Goal: Task Accomplishment & Management: Manage account settings

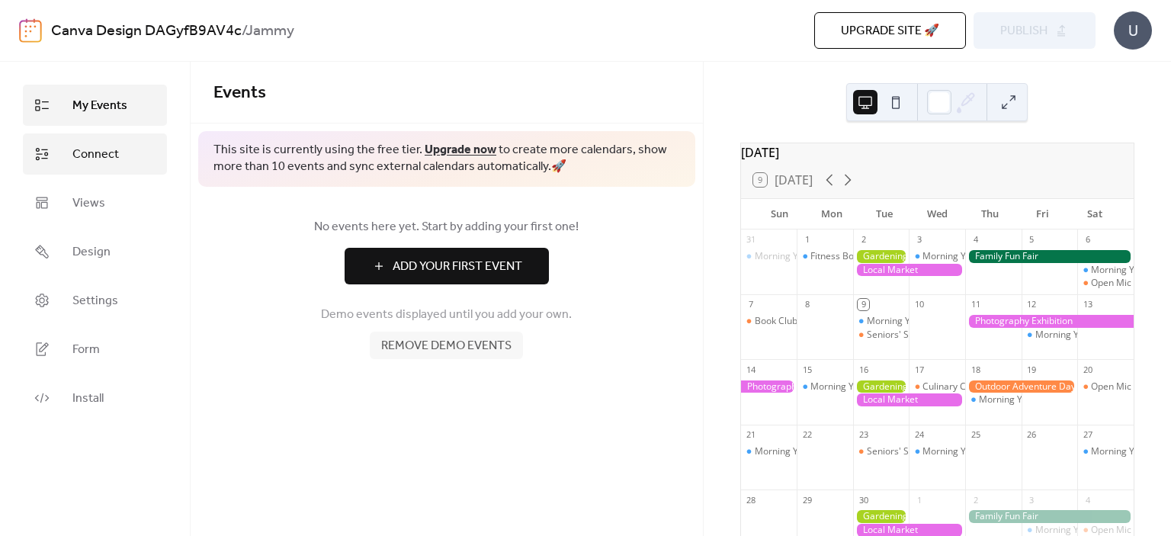
click at [101, 149] on span "Connect" at bounding box center [95, 155] width 47 height 18
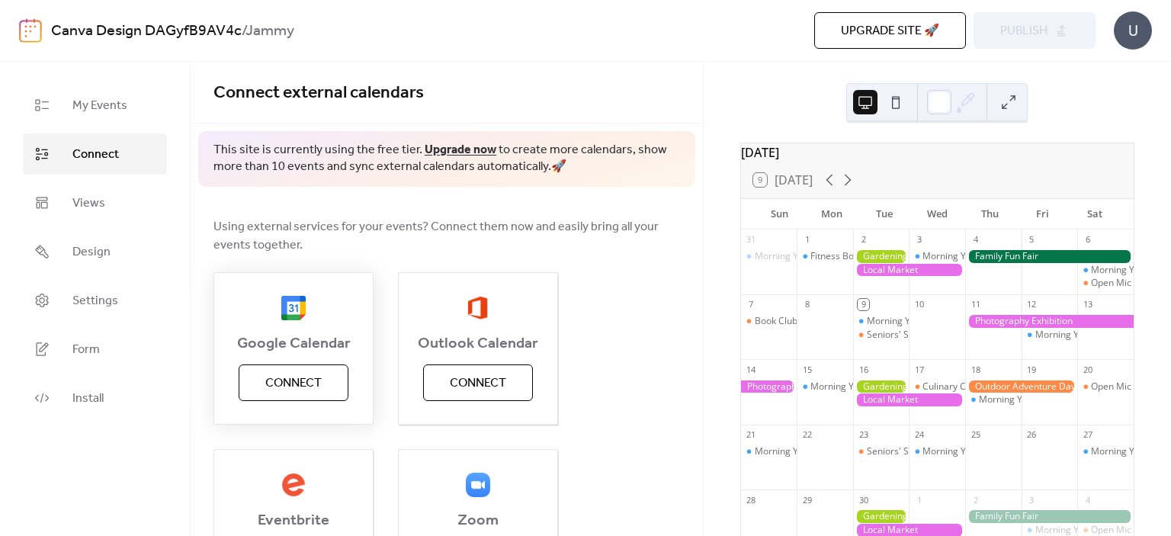
click at [302, 384] on span "Connect" at bounding box center [293, 383] width 56 height 18
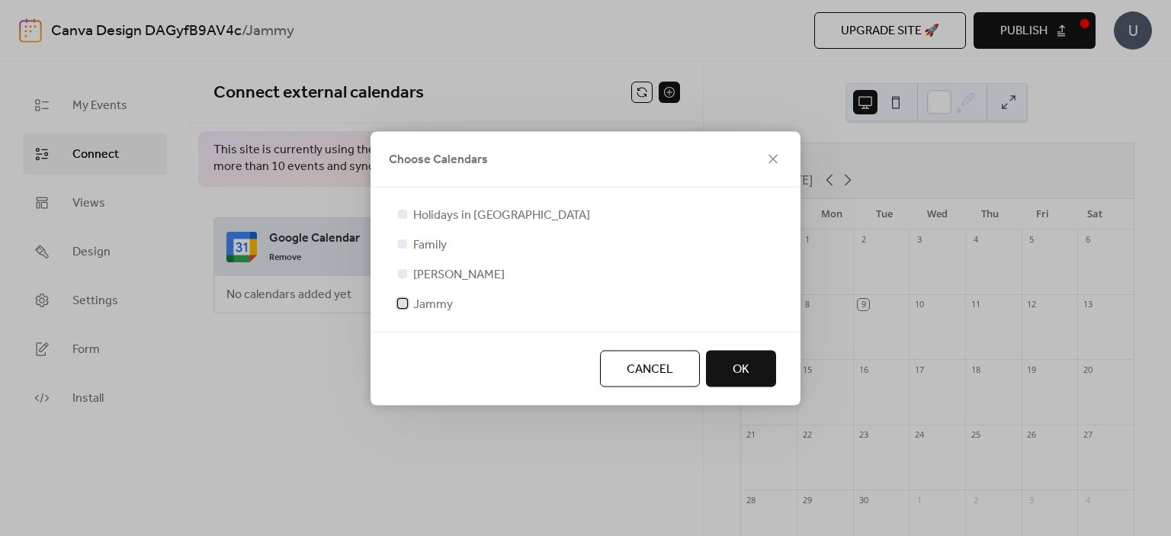
click at [407, 307] on div at bounding box center [402, 302] width 15 height 15
click at [749, 367] on span "OK" at bounding box center [741, 369] width 17 height 18
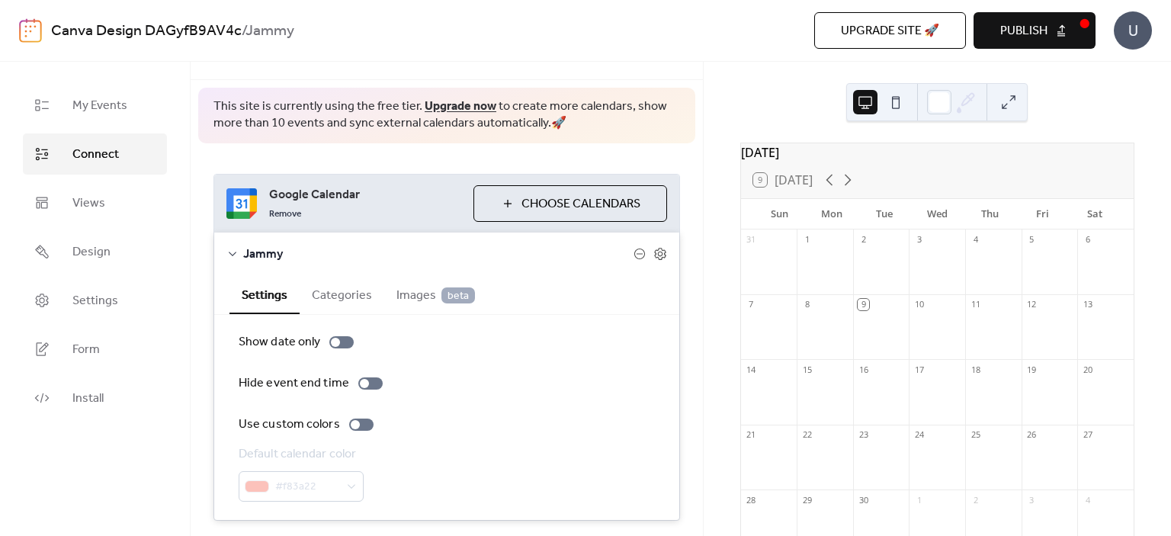
scroll to position [88, 0]
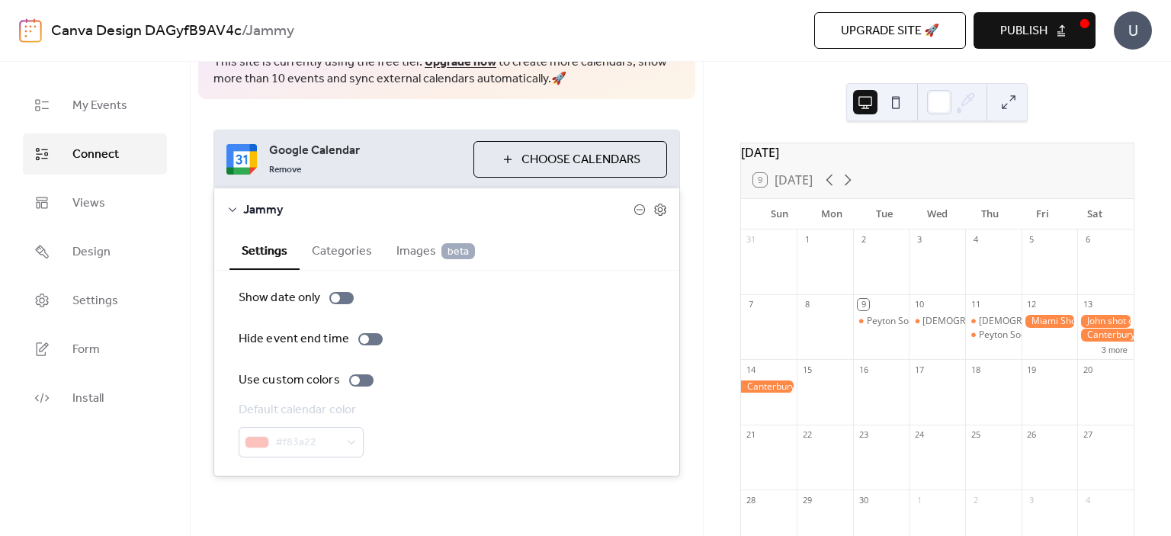
click at [332, 255] on button "Categories" at bounding box center [342, 249] width 85 height 37
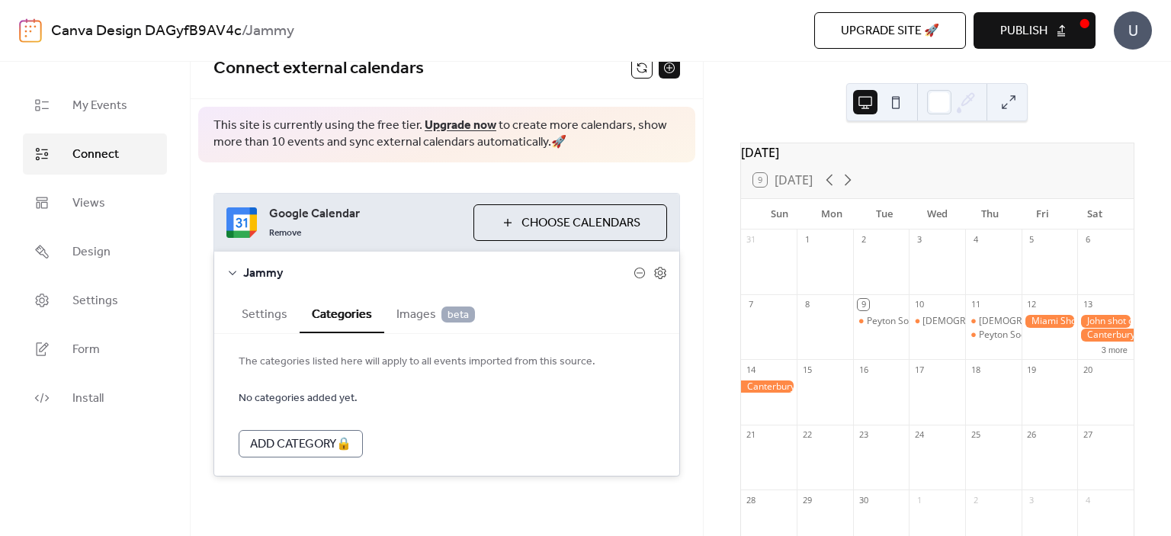
click at [409, 306] on span "Images beta" at bounding box center [435, 315] width 79 height 18
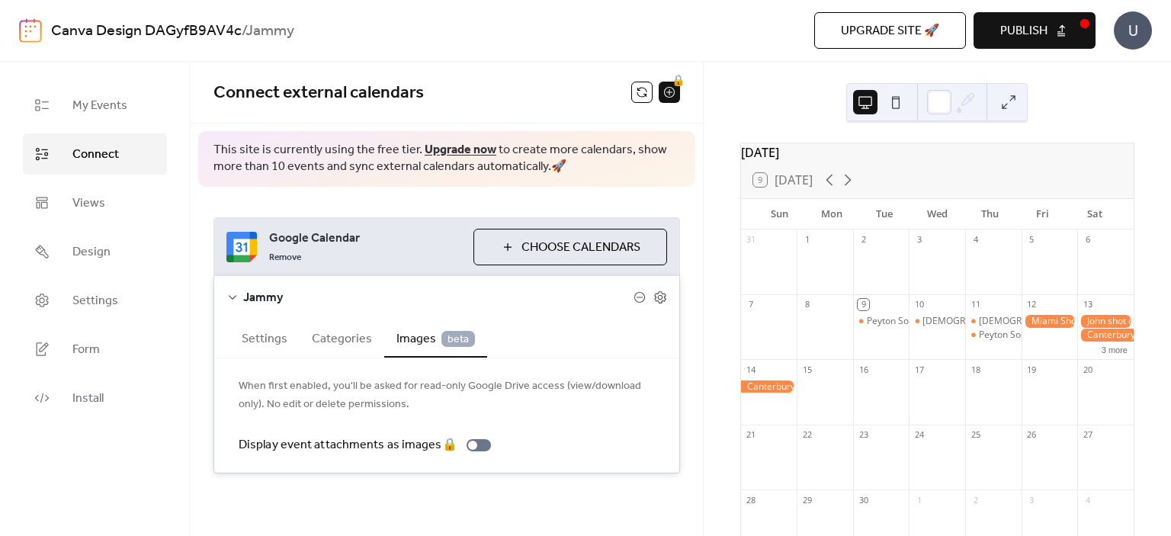
click at [265, 335] on button "Settings" at bounding box center [265, 337] width 70 height 37
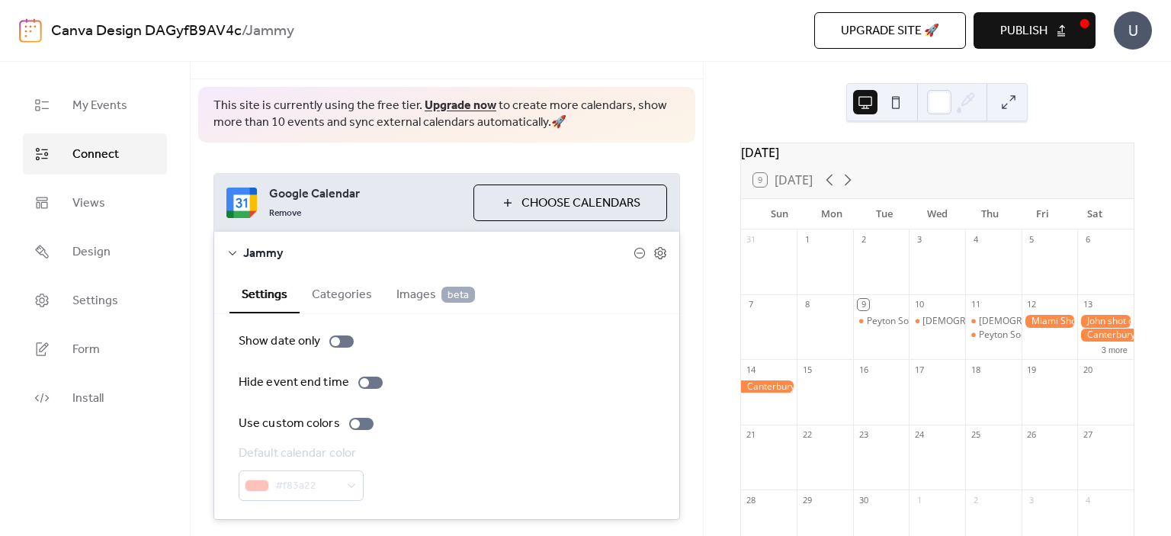
scroll to position [88, 0]
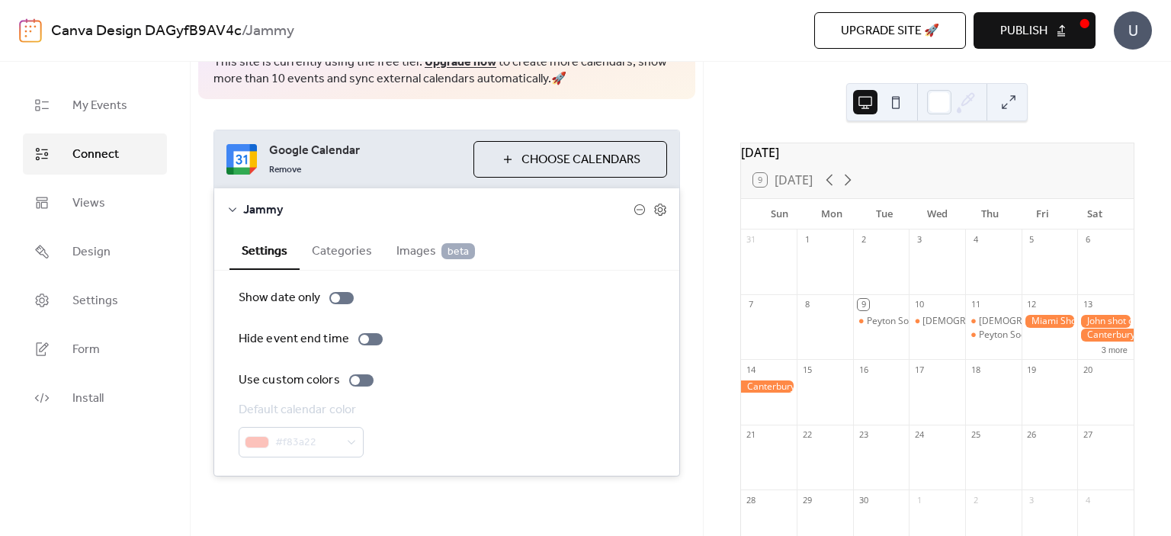
click at [1029, 36] on span "Publish" at bounding box center [1023, 31] width 47 height 18
click at [900, 102] on button at bounding box center [896, 102] width 24 height 24
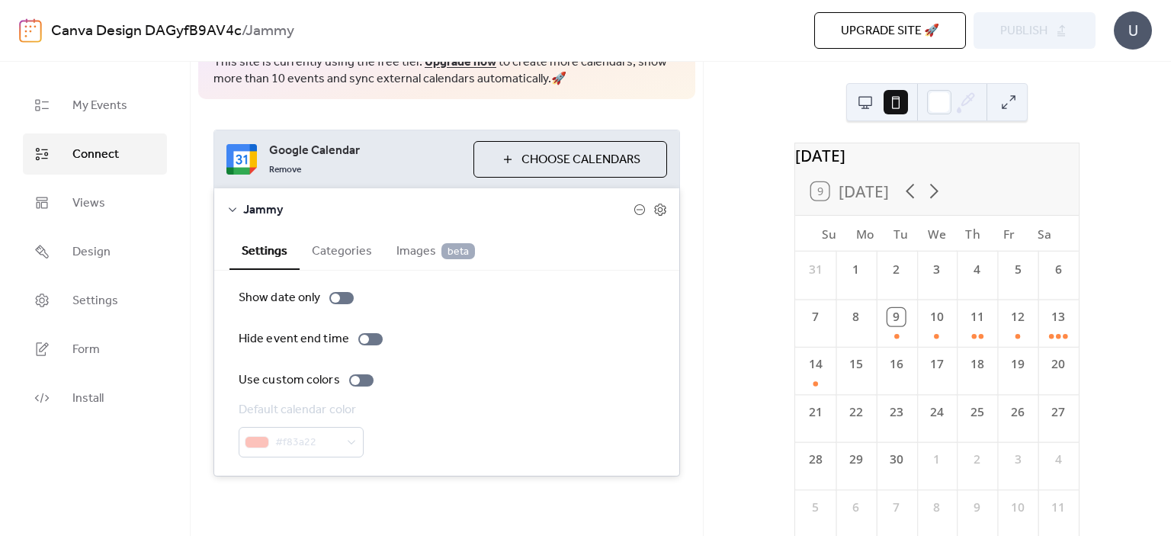
click at [872, 104] on button at bounding box center [865, 102] width 24 height 24
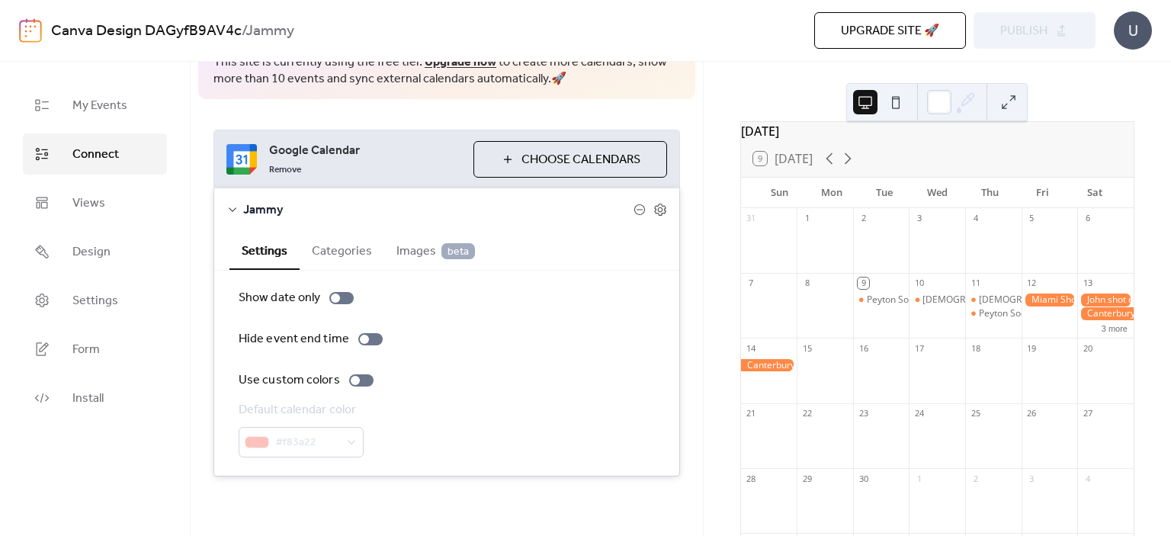
scroll to position [0, 0]
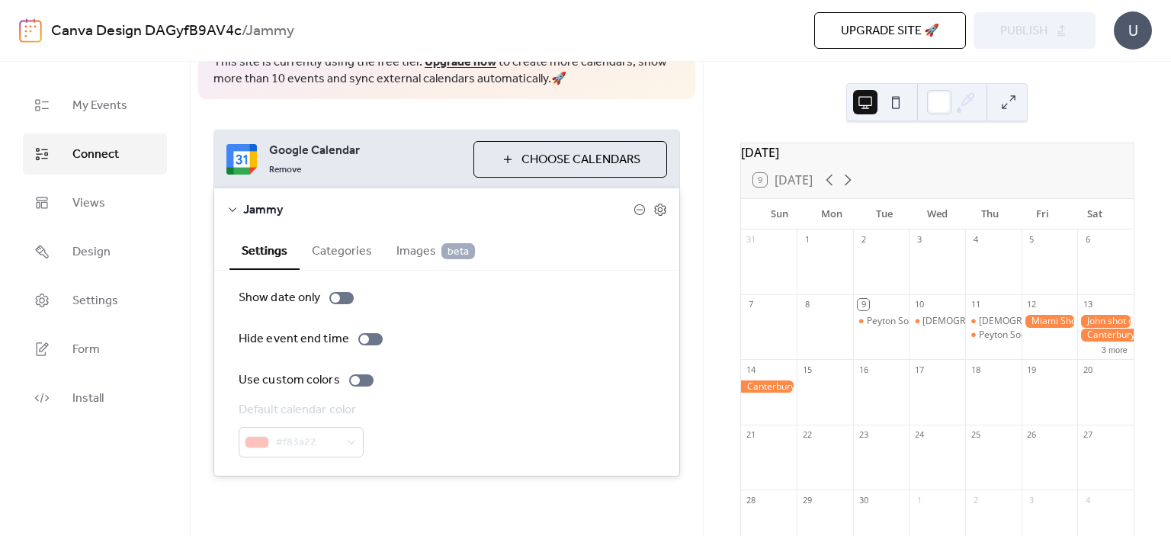
click at [536, 156] on span "Choose Calendars" at bounding box center [581, 160] width 119 height 18
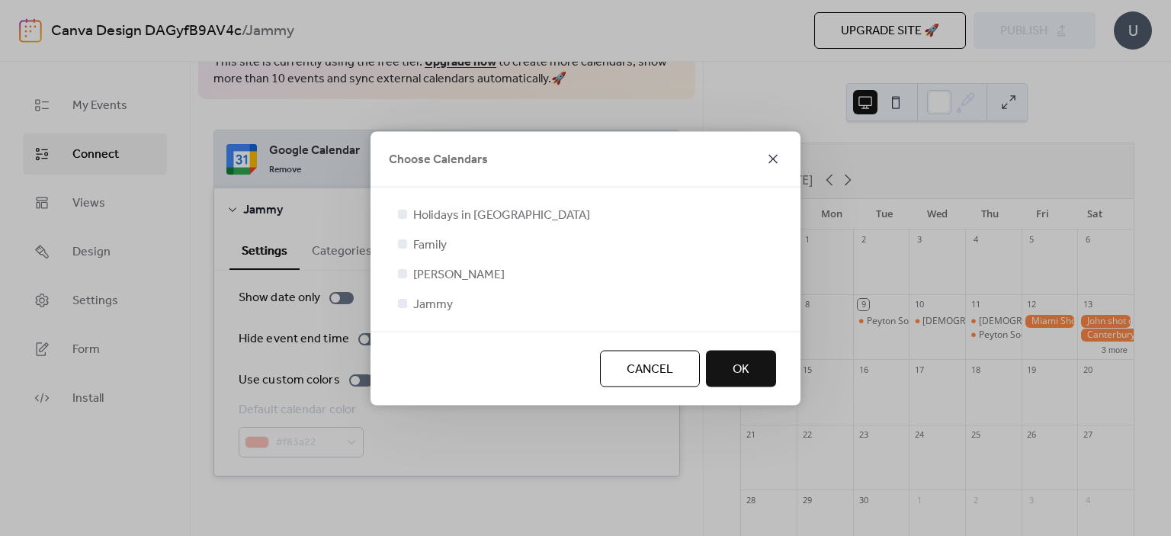
click at [772, 159] on icon at bounding box center [773, 158] width 9 height 9
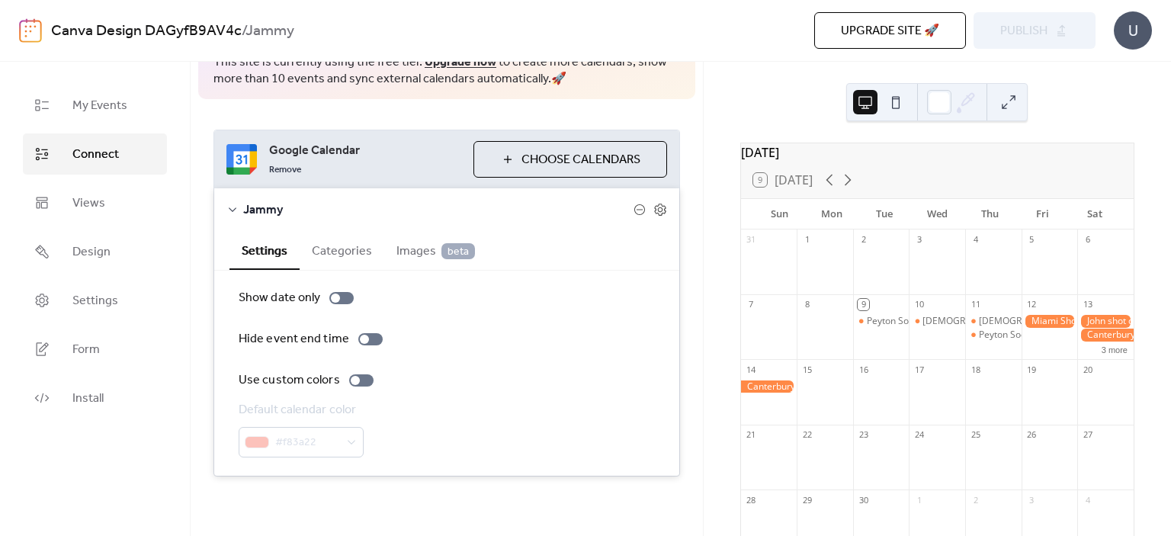
click at [1006, 100] on button at bounding box center [1009, 102] width 24 height 24
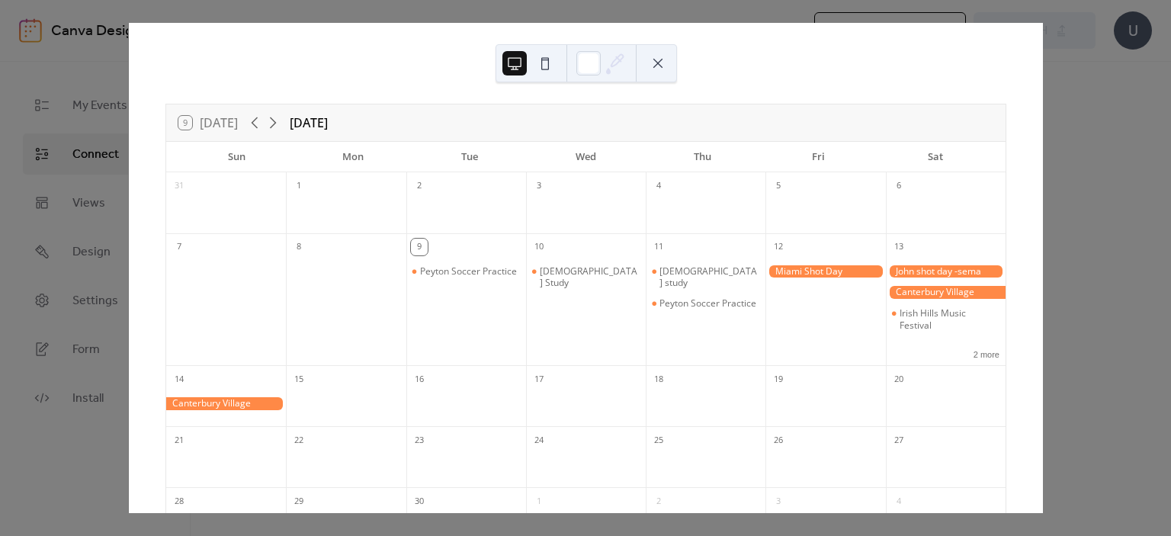
click at [651, 61] on button at bounding box center [658, 63] width 24 height 24
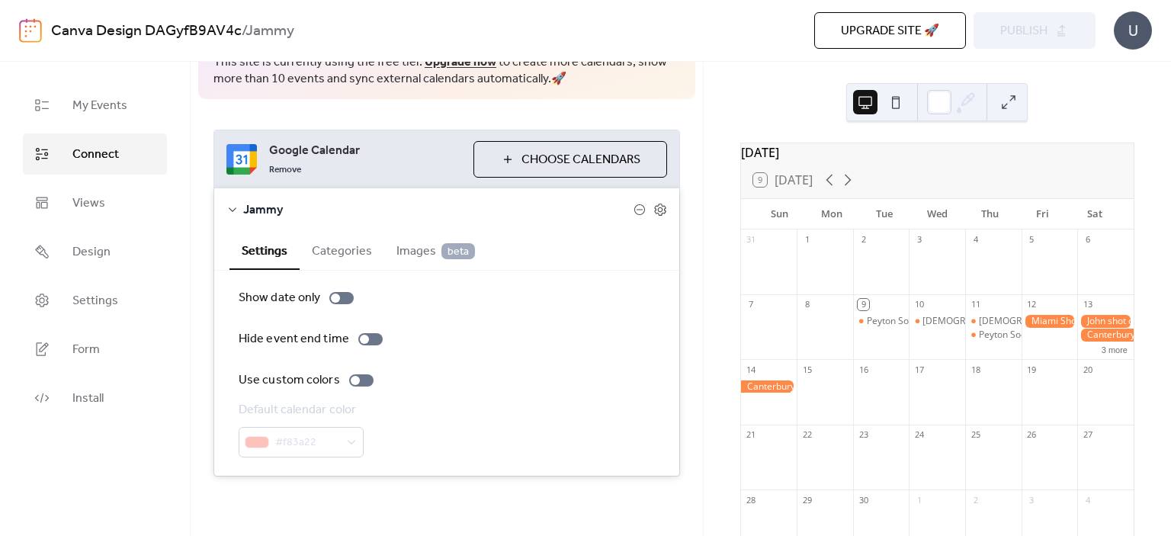
click at [761, 187] on div "9 Today" at bounding box center [782, 180] width 59 height 14
click at [857, 98] on button at bounding box center [865, 102] width 24 height 24
click at [906, 106] on button at bounding box center [896, 102] width 24 height 24
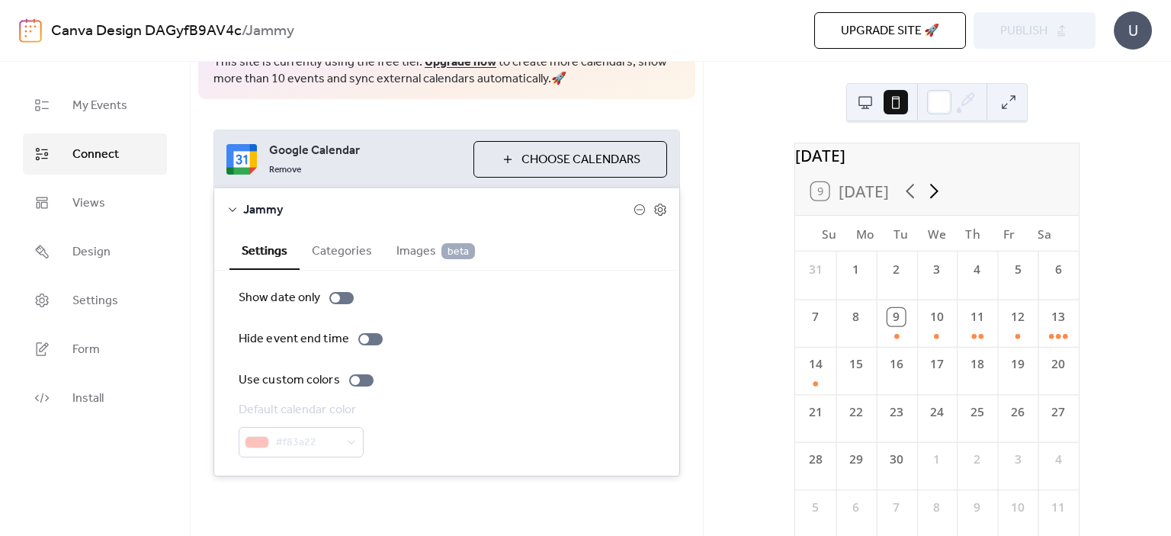
click at [934, 203] on icon at bounding box center [935, 191] width 24 height 24
click at [915, 203] on icon at bounding box center [911, 191] width 24 height 24
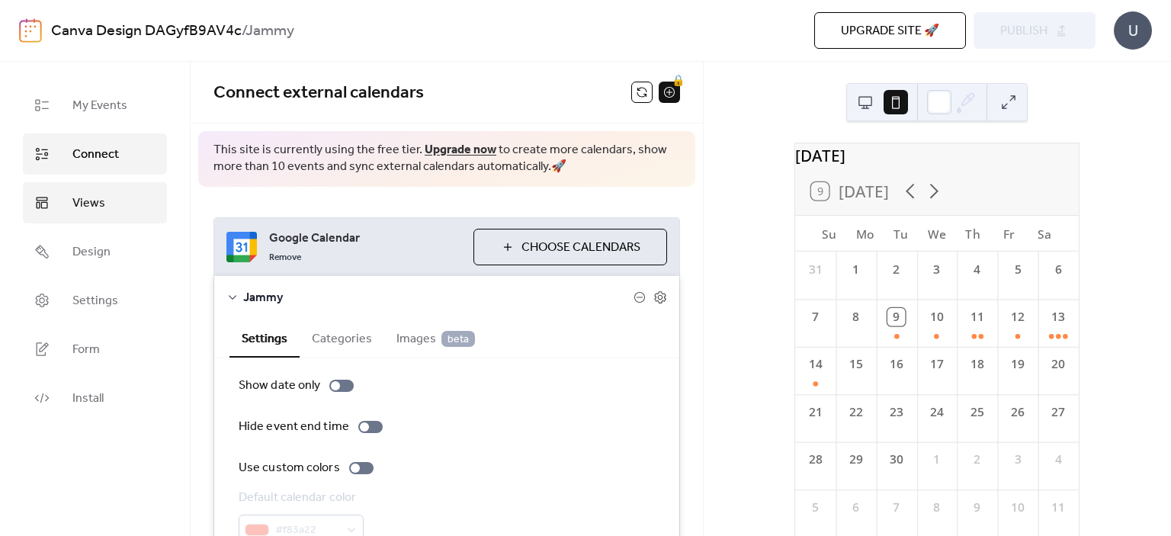
click at [113, 201] on link "Views" at bounding box center [95, 202] width 144 height 41
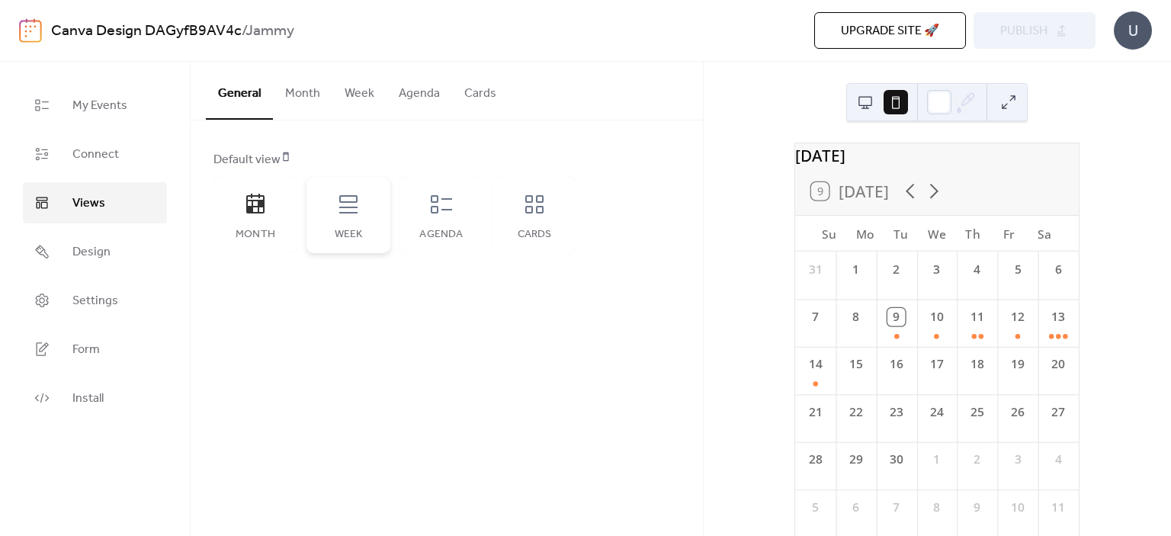
click at [350, 203] on icon at bounding box center [348, 204] width 24 height 24
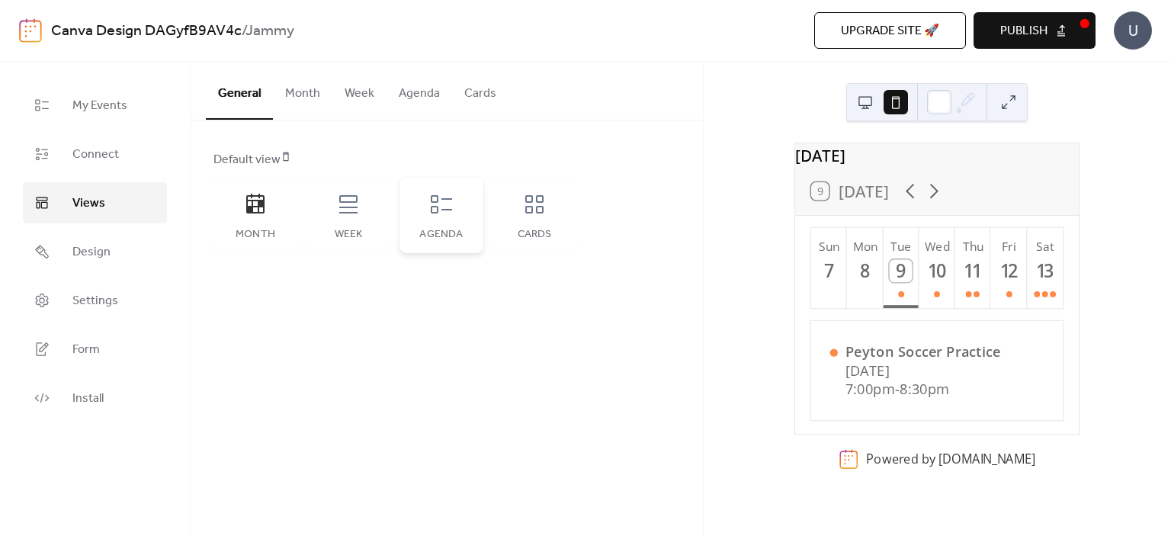
click at [457, 206] on div "Agenda" at bounding box center [442, 215] width 84 height 76
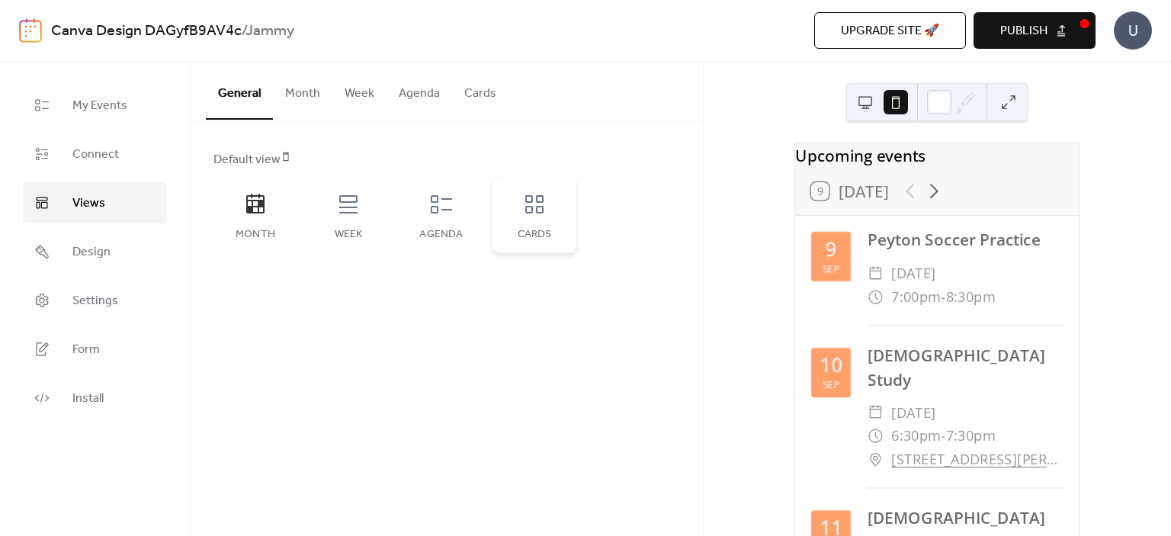
click at [515, 196] on div "Cards" at bounding box center [535, 215] width 84 height 76
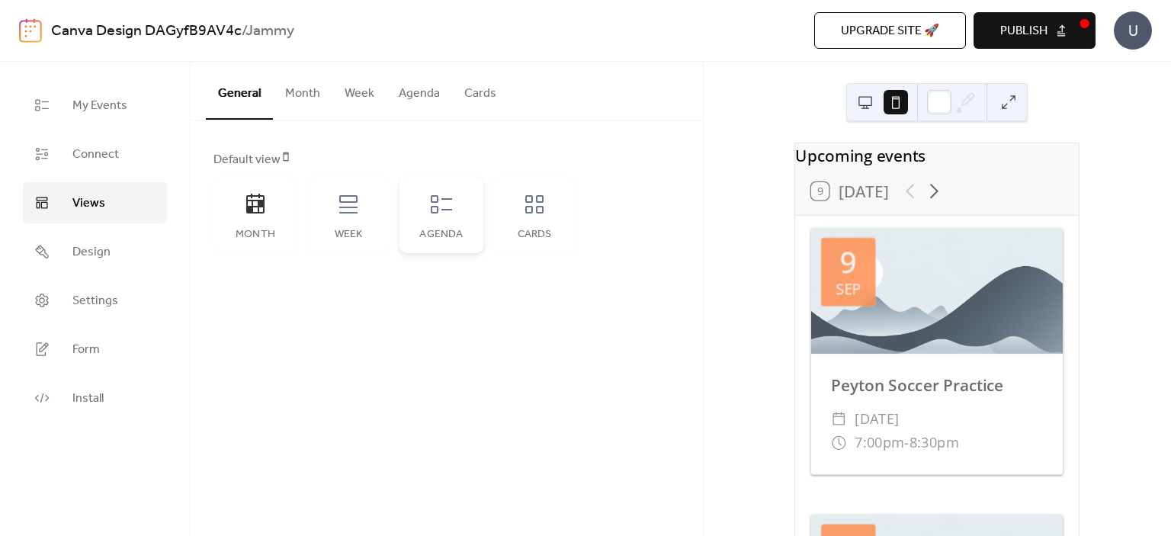
click at [444, 204] on icon at bounding box center [441, 204] width 24 height 24
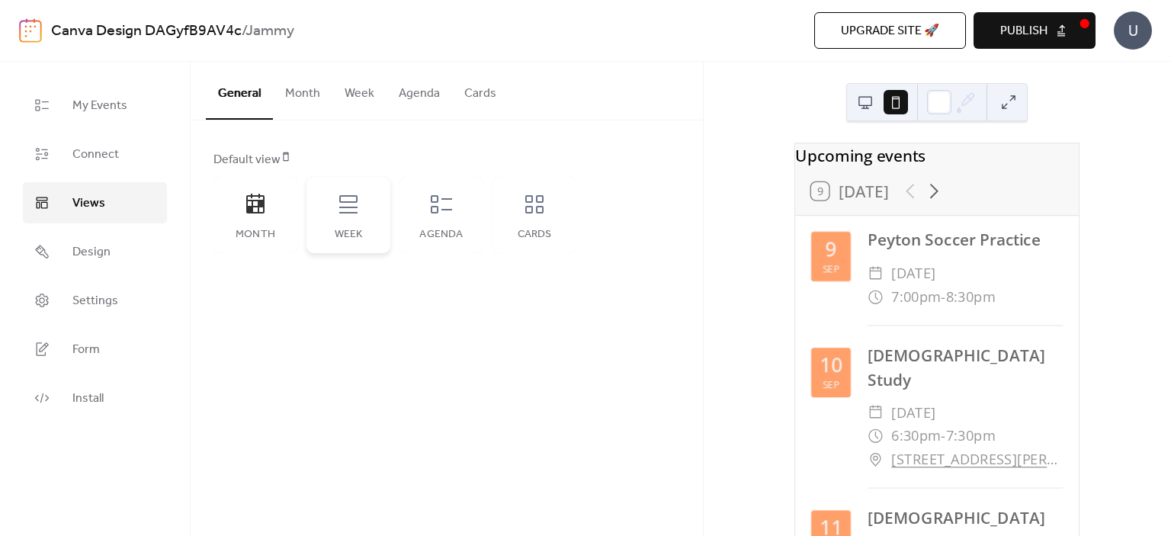
click at [346, 210] on icon at bounding box center [348, 204] width 24 height 24
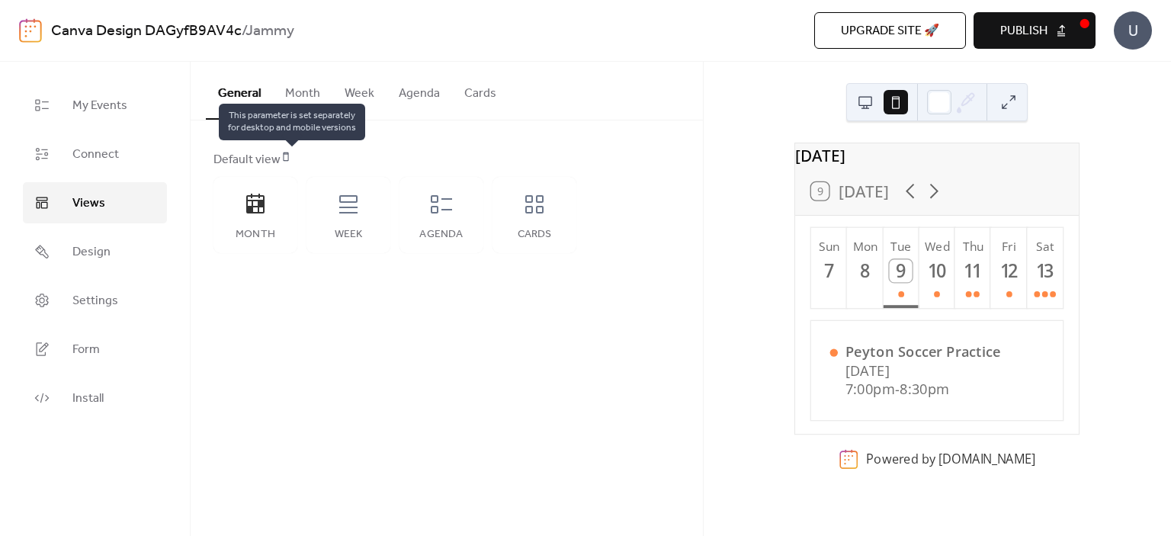
click at [287, 156] on icon at bounding box center [286, 156] width 11 height 11
click at [874, 106] on button at bounding box center [865, 102] width 24 height 24
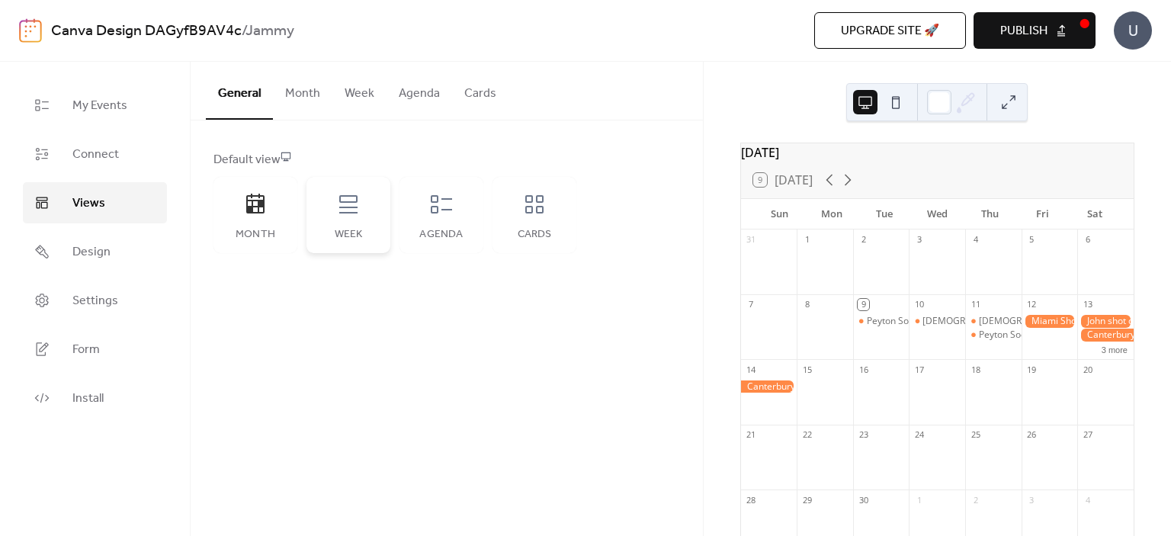
click at [329, 219] on div "Week" at bounding box center [349, 215] width 84 height 76
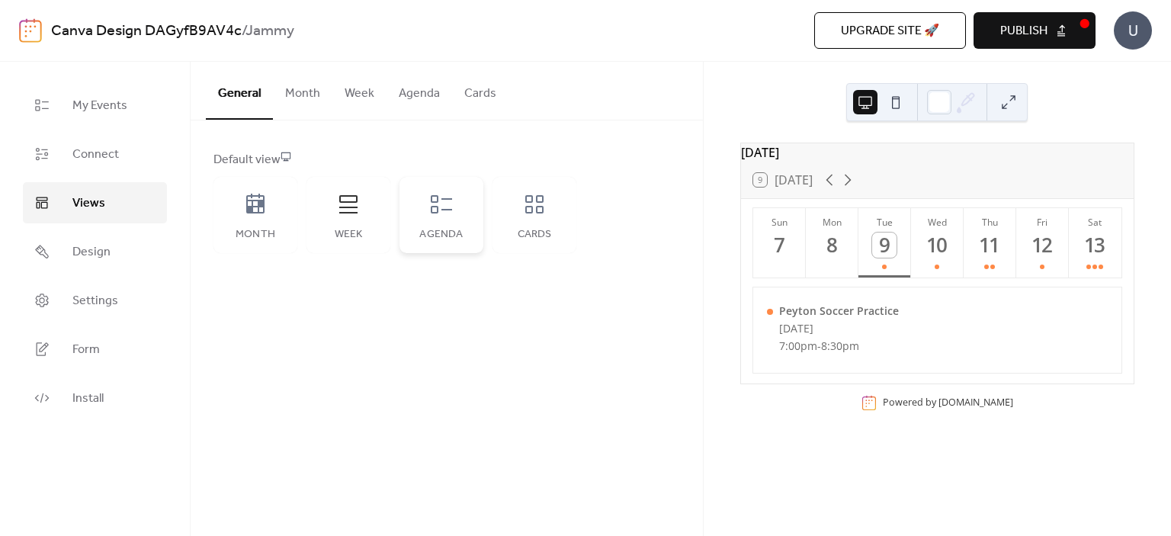
click at [430, 219] on div "Agenda" at bounding box center [442, 215] width 84 height 76
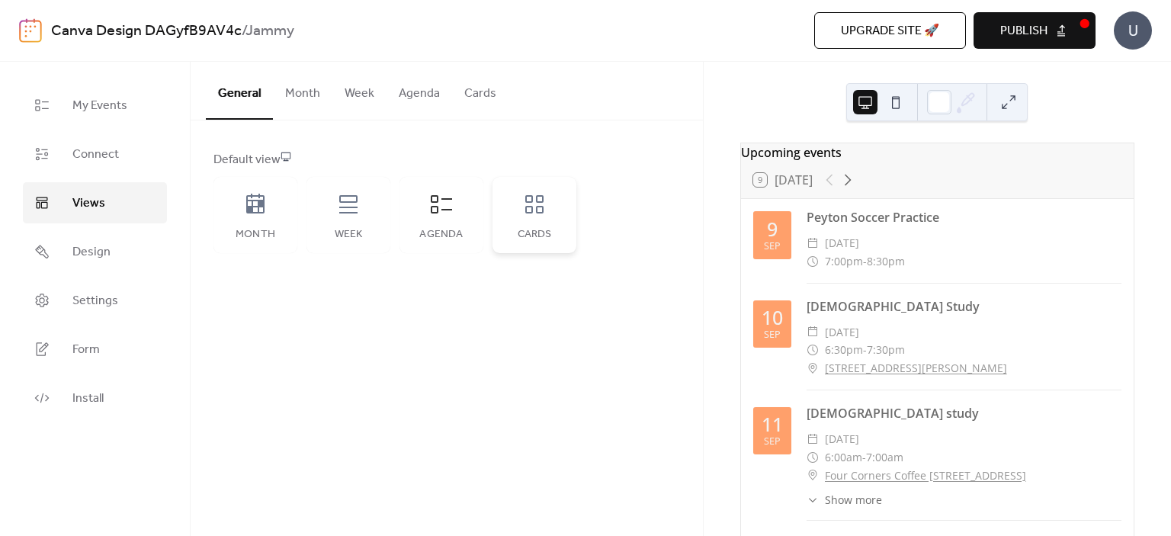
click at [541, 216] on div "Cards" at bounding box center [535, 215] width 84 height 76
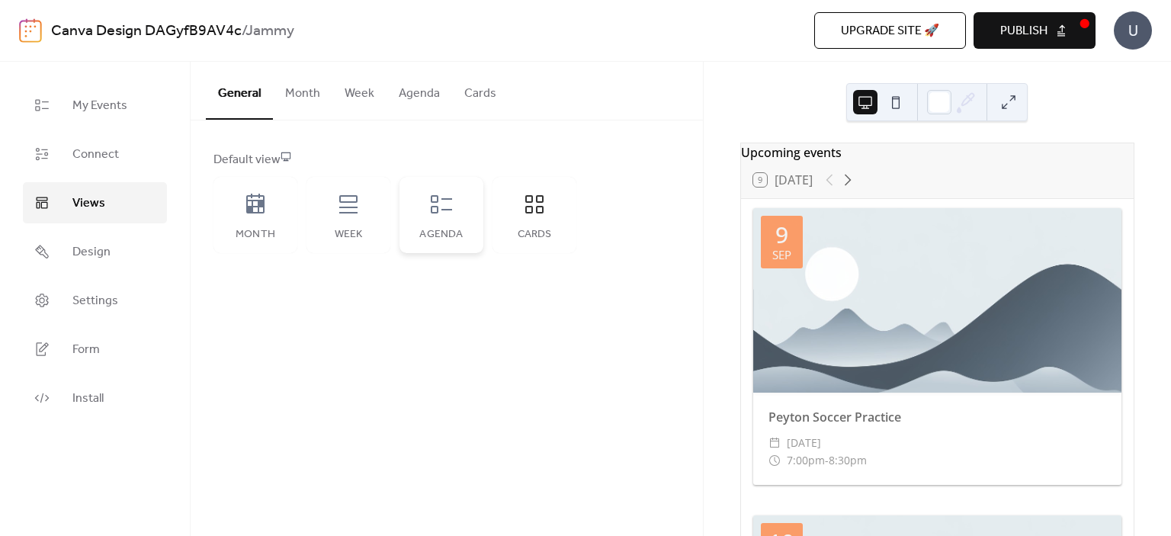
click at [470, 218] on div "Agenda" at bounding box center [442, 215] width 84 height 76
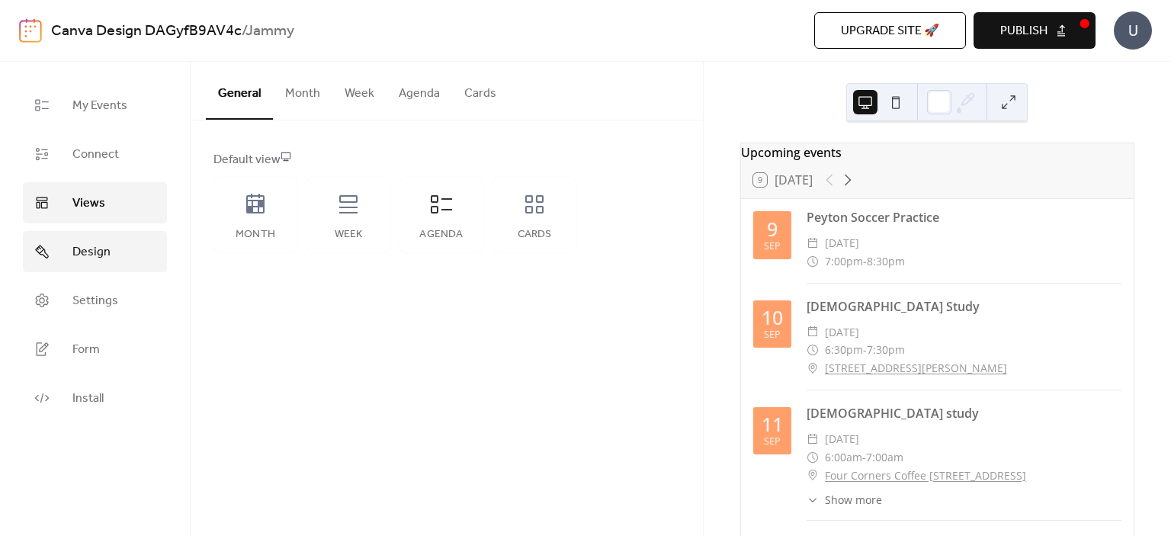
click at [93, 243] on span "Design" at bounding box center [91, 252] width 38 height 18
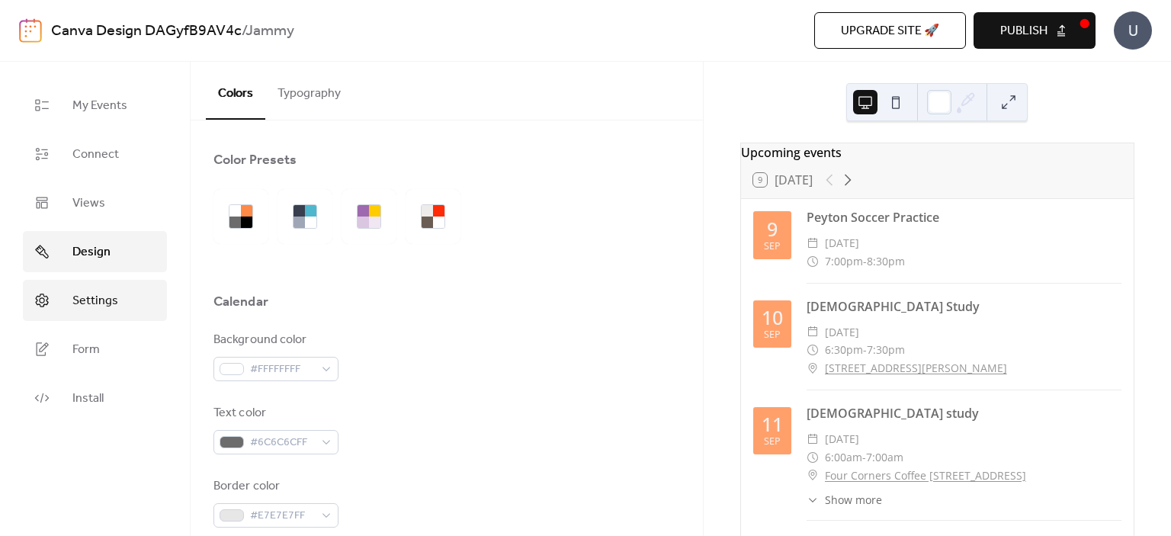
click at [87, 300] on span "Settings" at bounding box center [95, 301] width 46 height 18
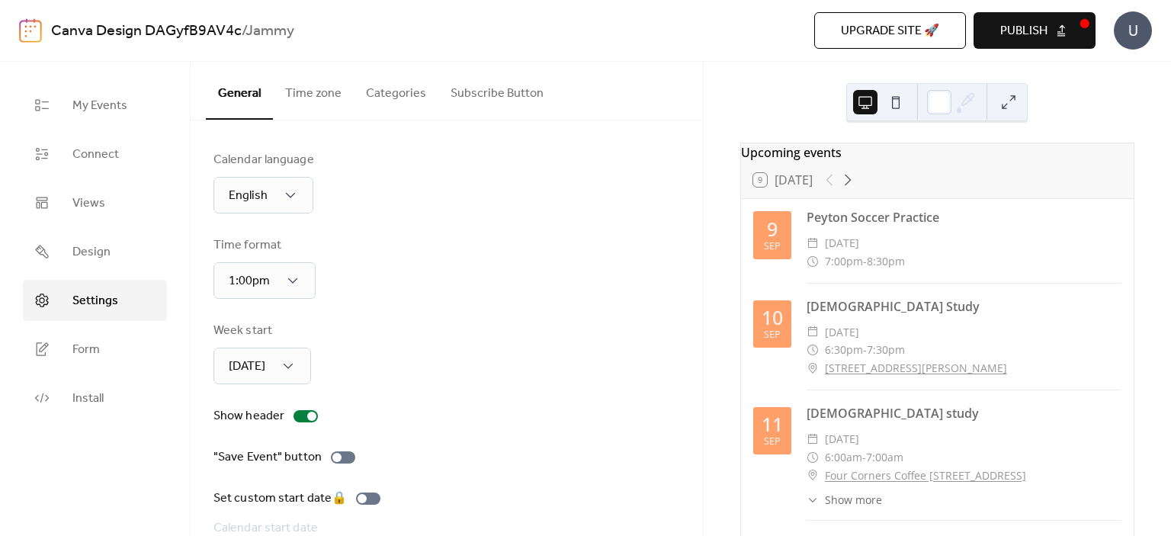
click at [392, 89] on button "Categories" at bounding box center [396, 90] width 85 height 56
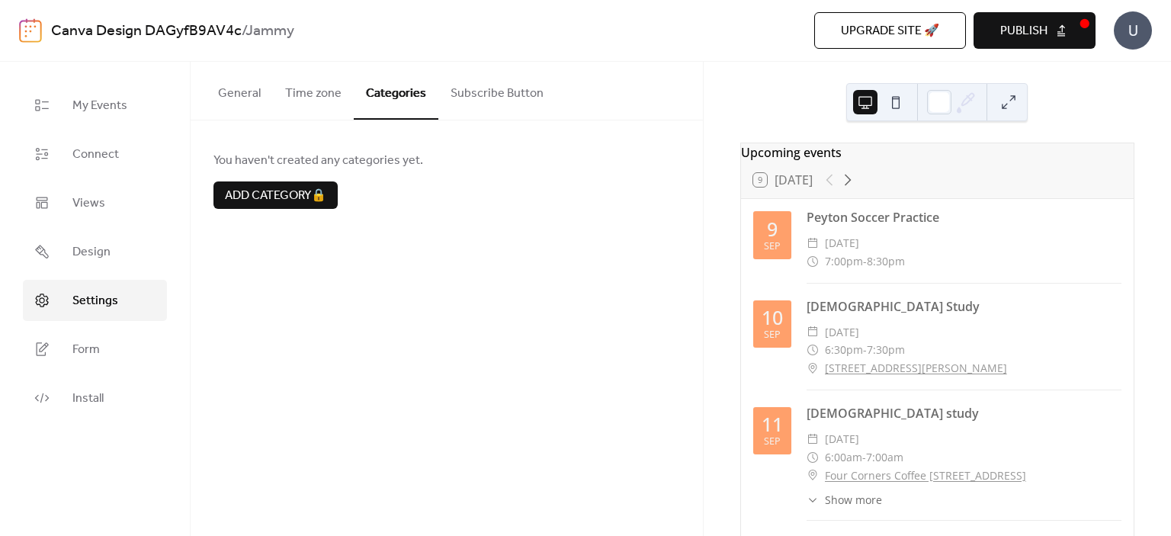
click at [478, 90] on button "Subscribe Button" at bounding box center [496, 90] width 117 height 56
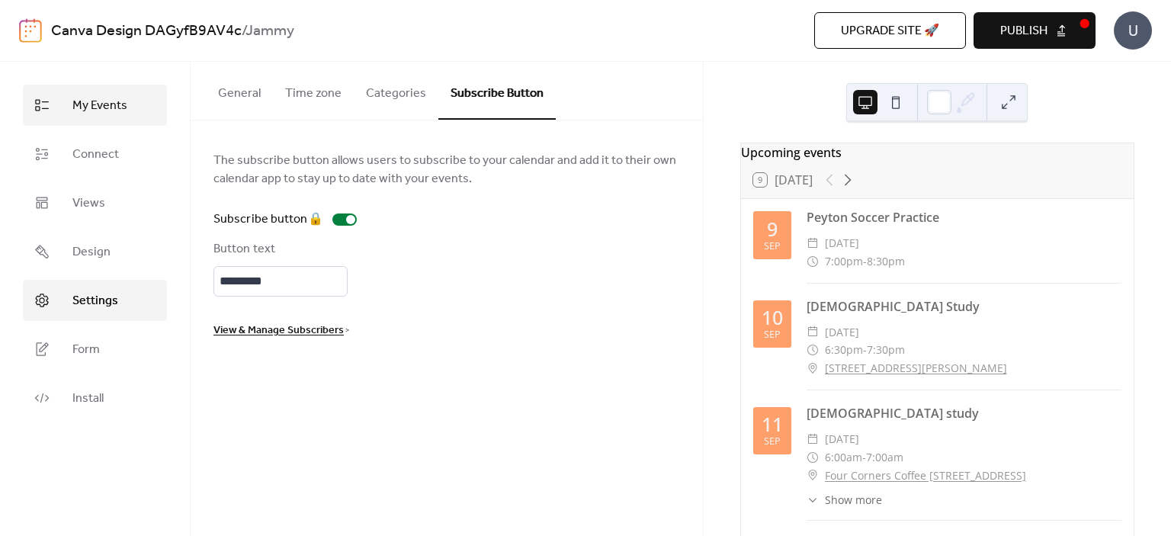
click at [95, 97] on span "My Events" at bounding box center [99, 106] width 55 height 18
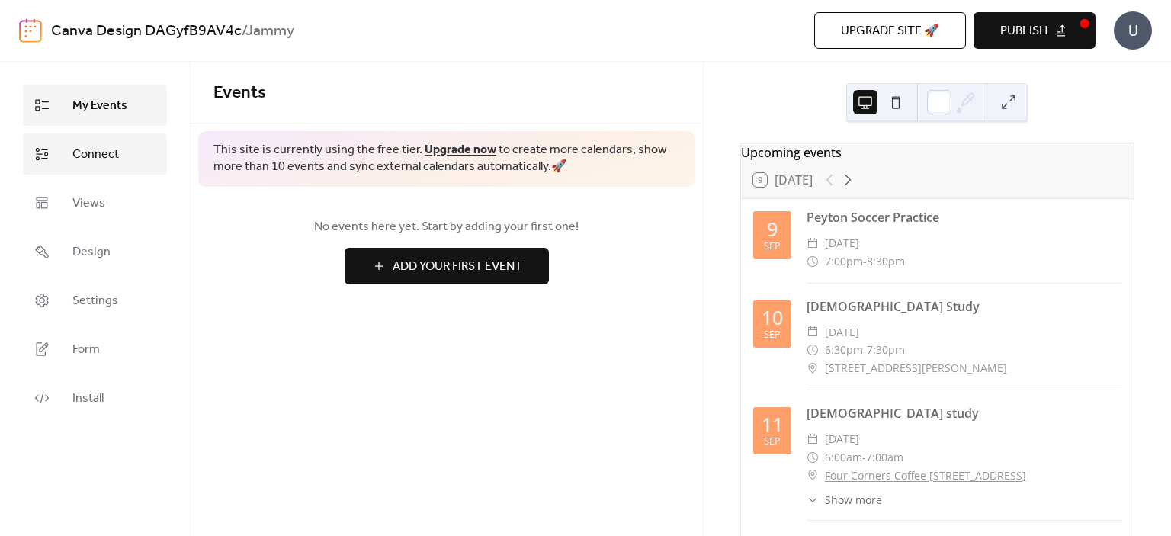
click at [94, 155] on span "Connect" at bounding box center [95, 155] width 47 height 18
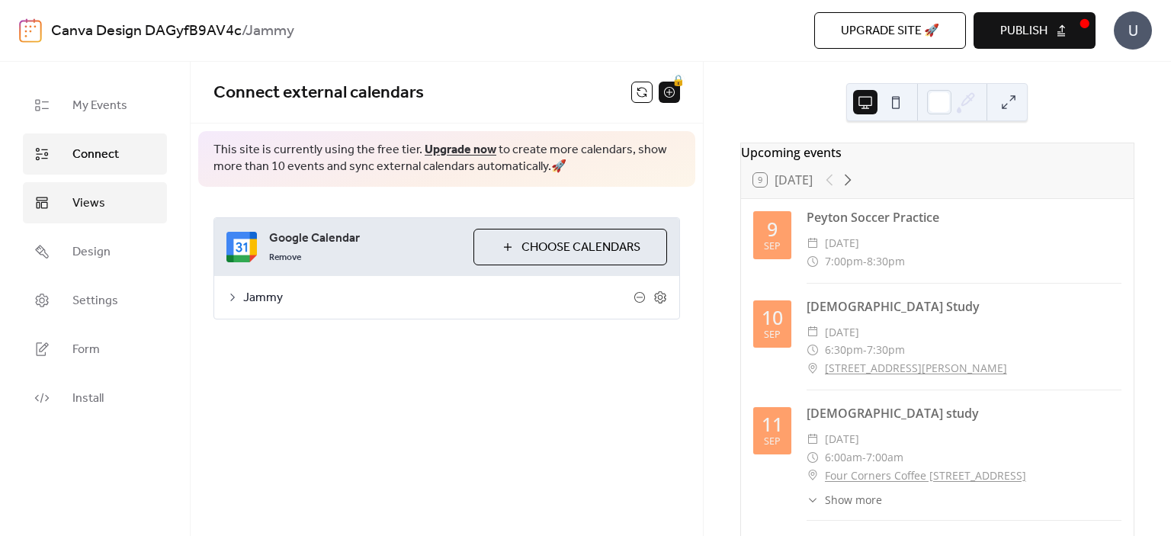
click at [91, 194] on span "Views" at bounding box center [88, 203] width 33 height 18
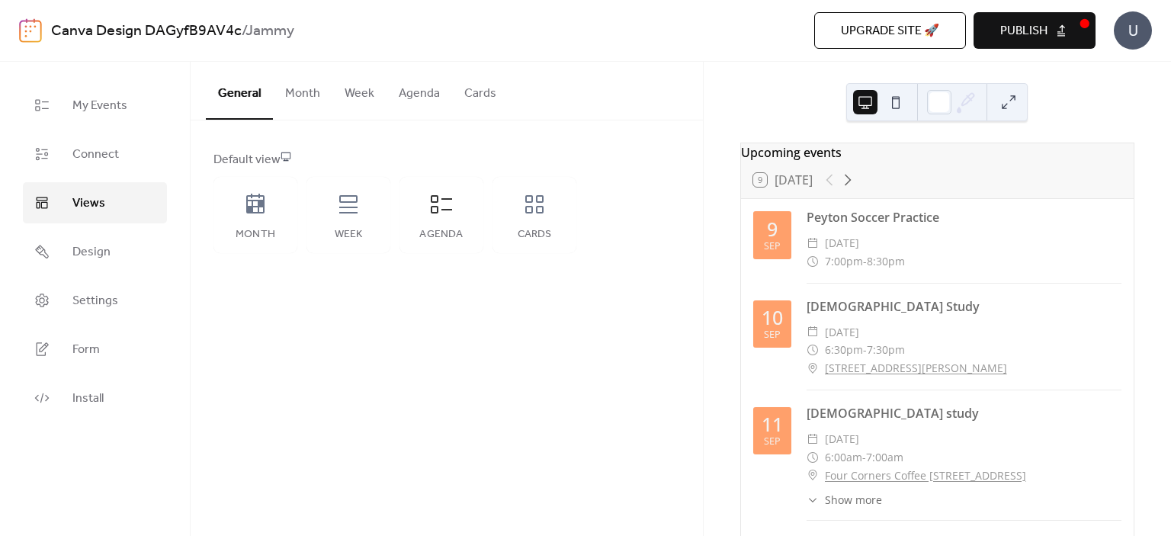
click at [1000, 24] on span "Publish" at bounding box center [1023, 31] width 47 height 18
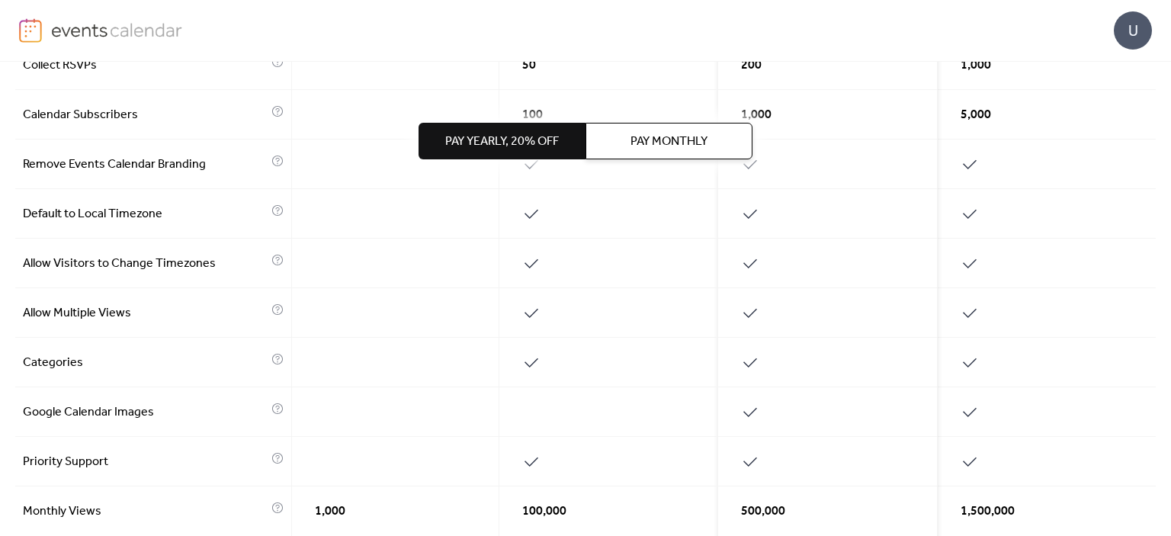
scroll to position [765, 0]
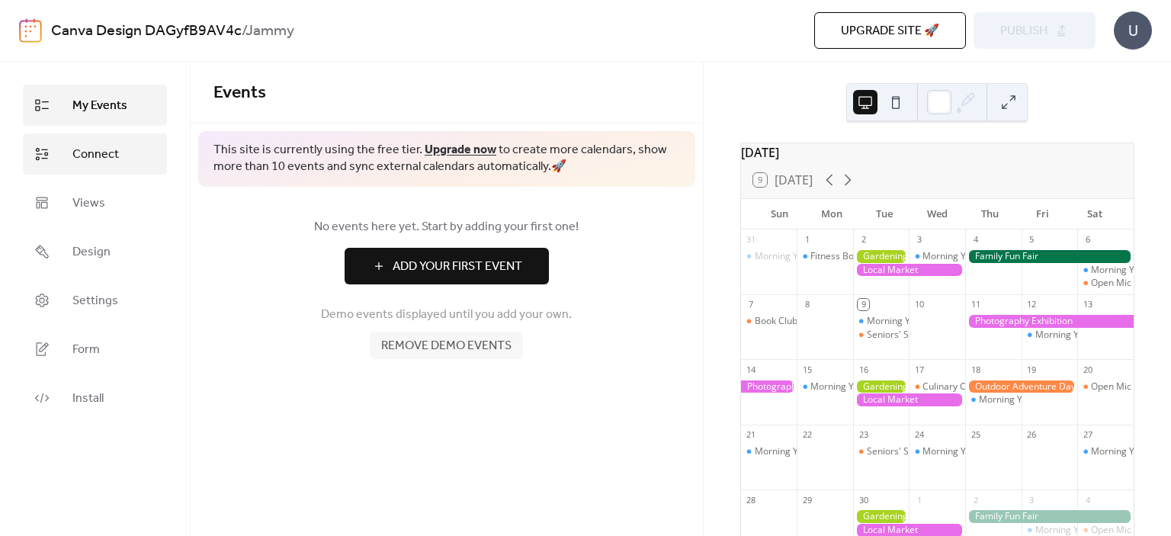
click at [75, 146] on span "Connect" at bounding box center [95, 155] width 47 height 18
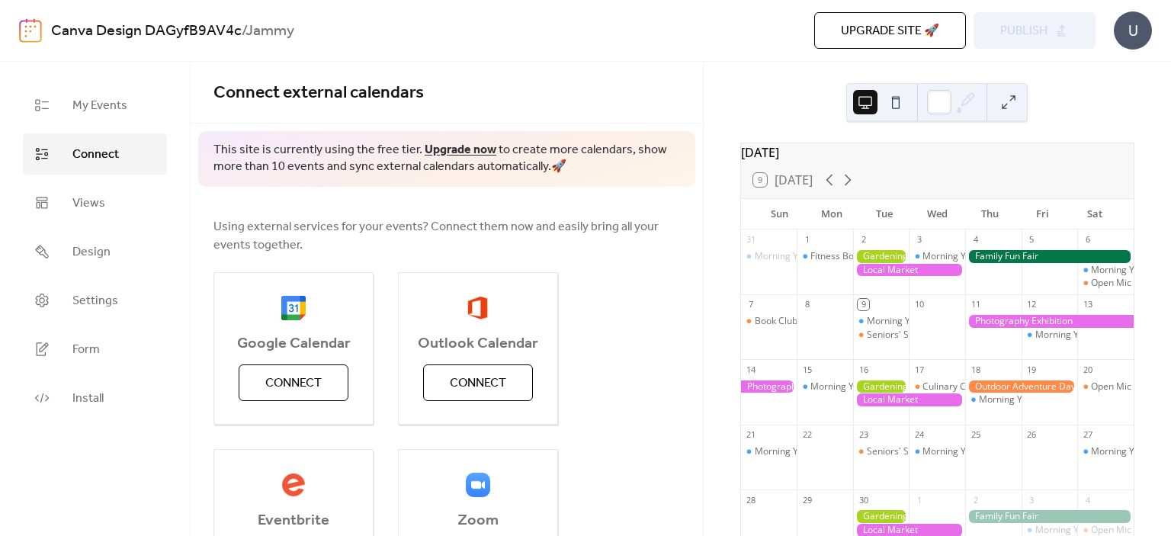
click at [1129, 24] on div "U" at bounding box center [1133, 30] width 38 height 38
click at [292, 374] on span "Connect" at bounding box center [293, 383] width 56 height 18
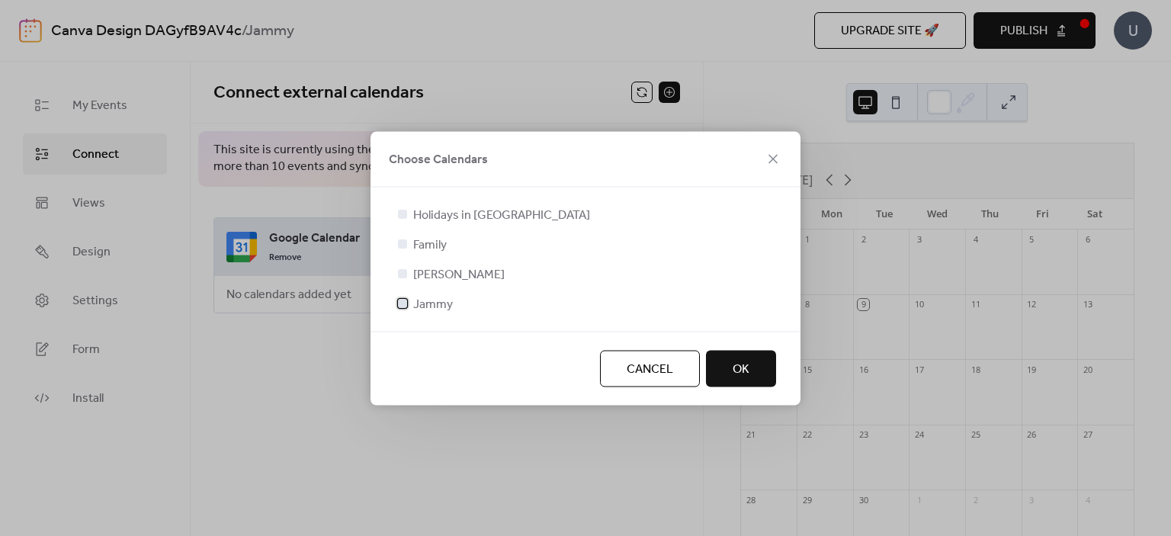
click at [427, 303] on span "Jammy" at bounding box center [433, 304] width 40 height 18
click at [740, 362] on span "OK" at bounding box center [741, 369] width 17 height 18
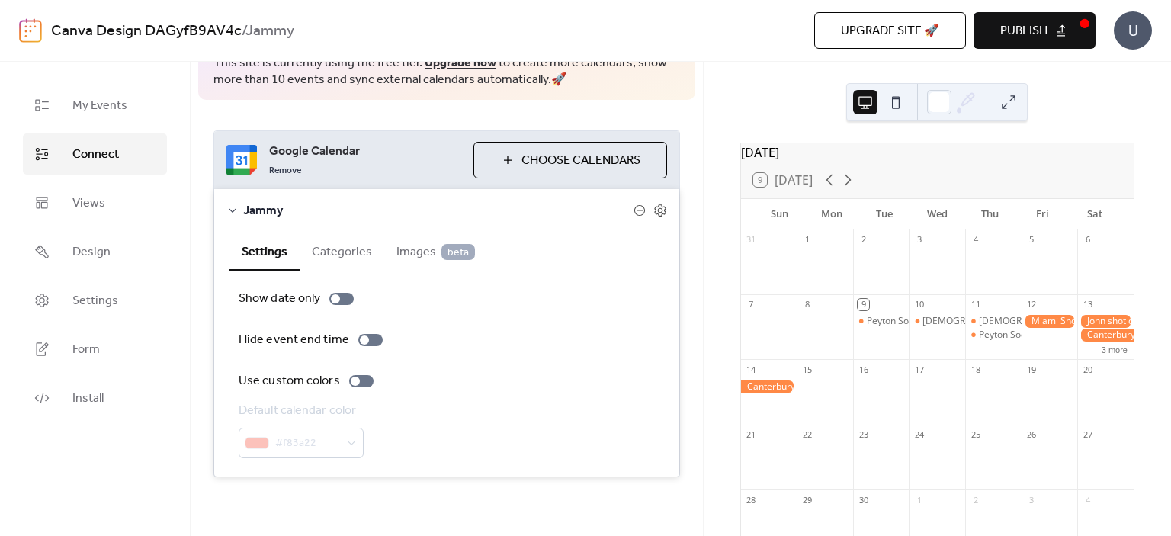
scroll to position [88, 0]
click at [91, 194] on span "Views" at bounding box center [88, 203] width 33 height 18
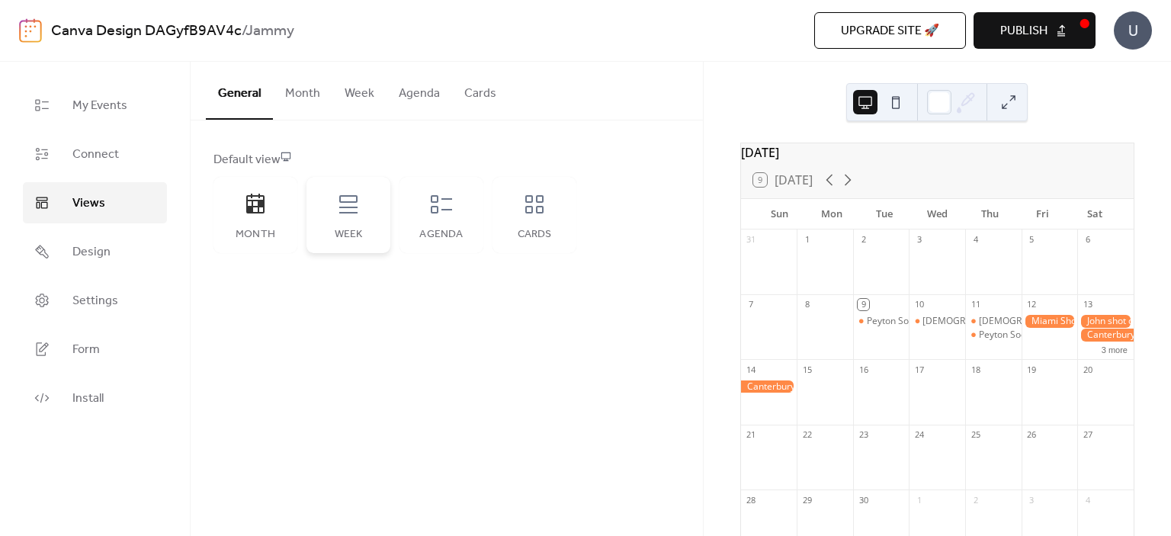
click at [354, 216] on div "Week" at bounding box center [349, 215] width 84 height 76
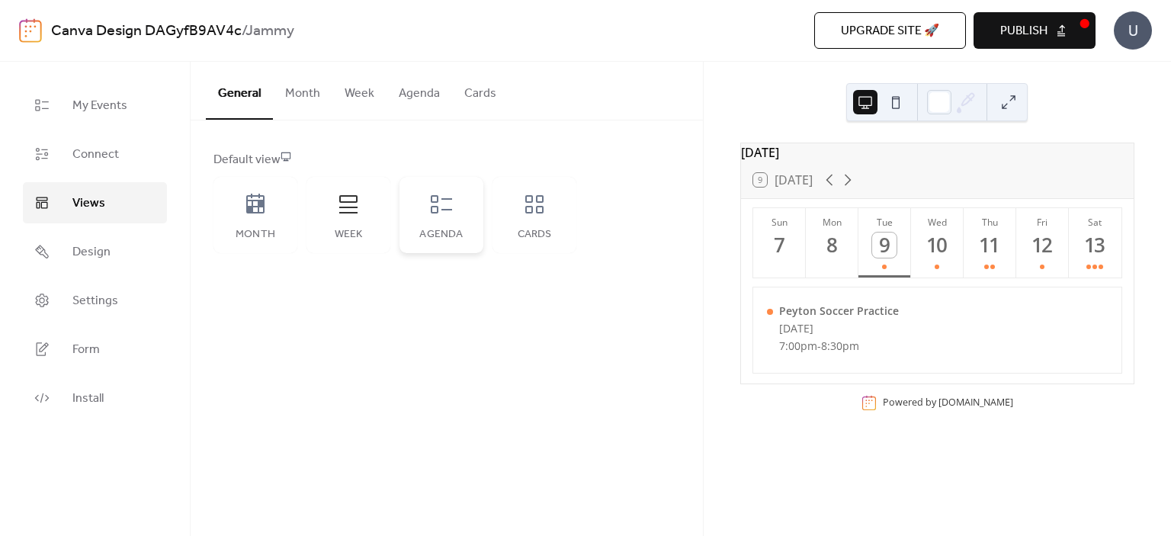
click at [442, 217] on div "Agenda" at bounding box center [442, 215] width 84 height 76
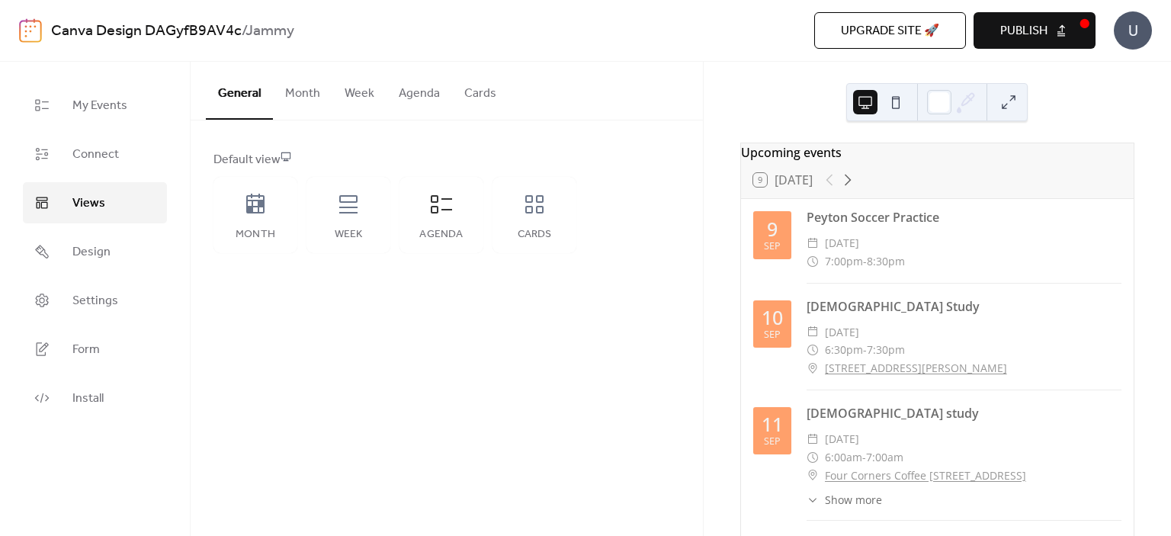
click at [897, 109] on button at bounding box center [896, 102] width 24 height 24
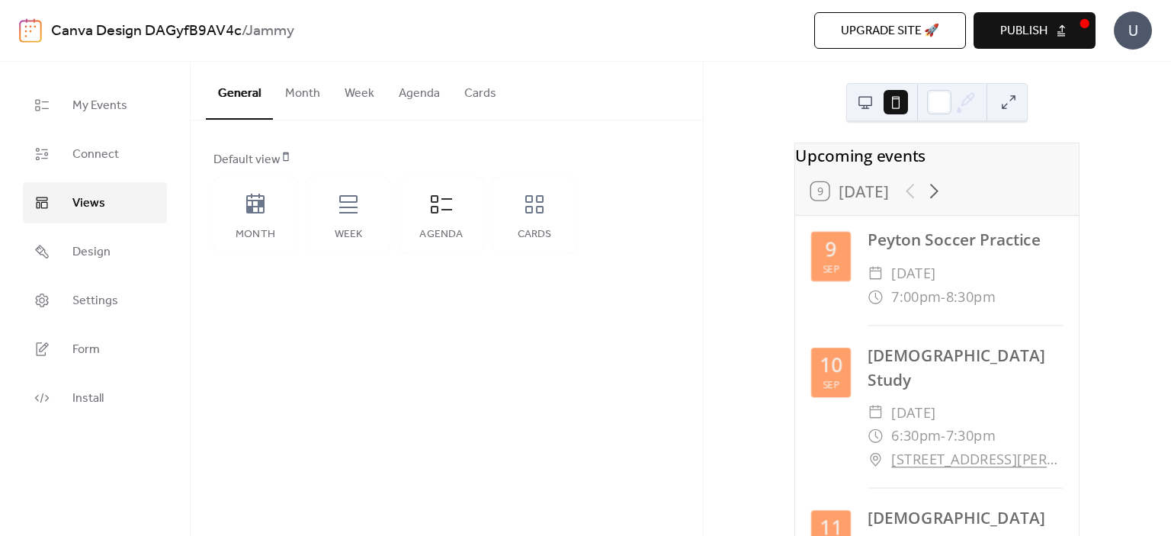
click at [859, 102] on button at bounding box center [865, 102] width 24 height 24
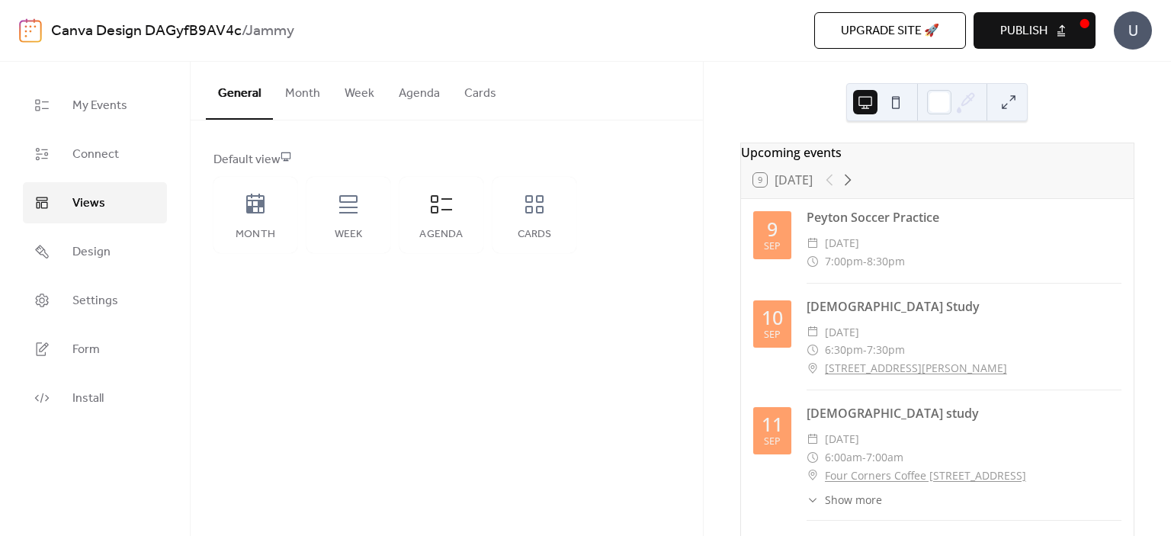
click at [1087, 23] on button "Publish" at bounding box center [1035, 30] width 122 height 37
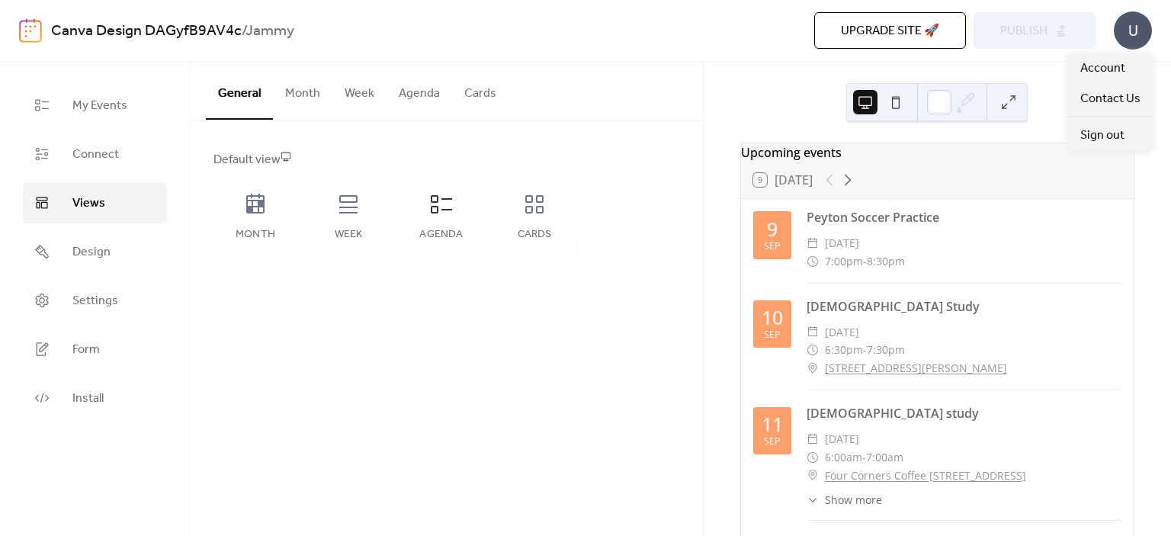
click at [1130, 24] on div "U" at bounding box center [1133, 30] width 38 height 38
click at [287, 91] on button "Month" at bounding box center [302, 90] width 59 height 56
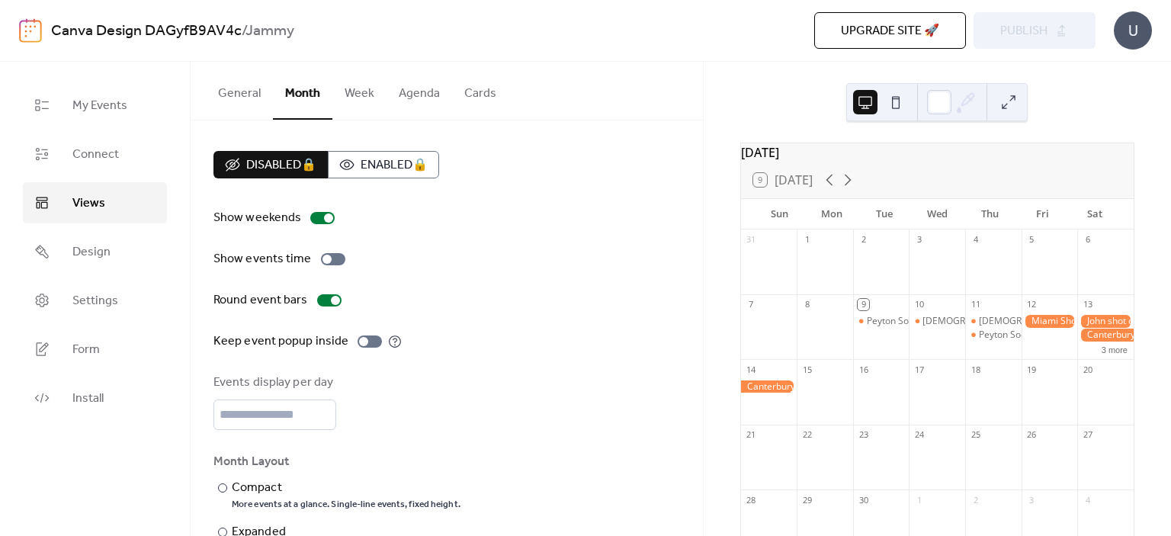
click at [360, 90] on button "Week" at bounding box center [359, 90] width 54 height 56
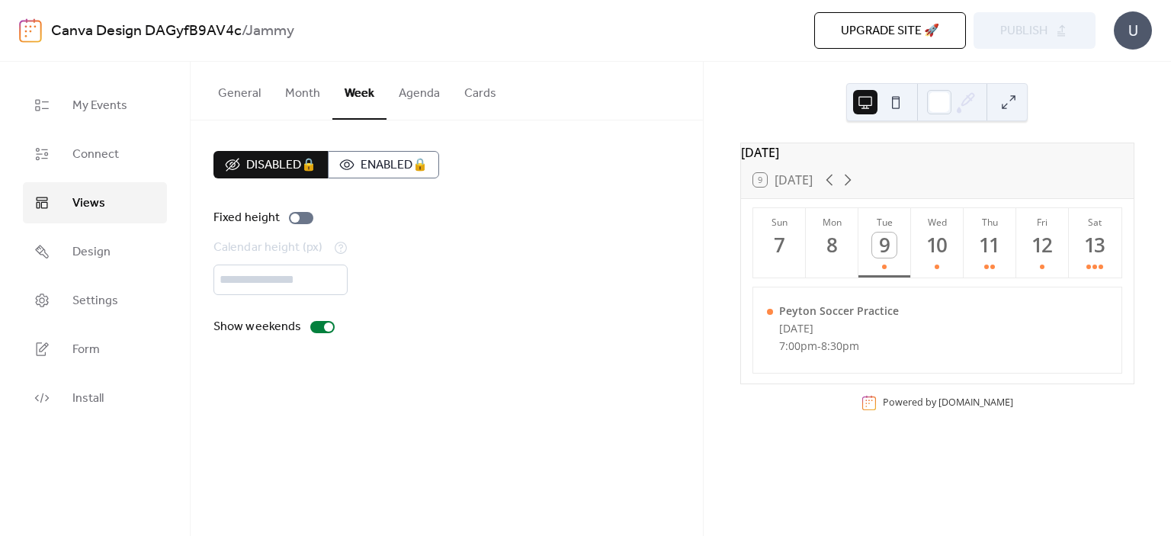
click at [427, 96] on button "Agenda" at bounding box center [420, 90] width 66 height 56
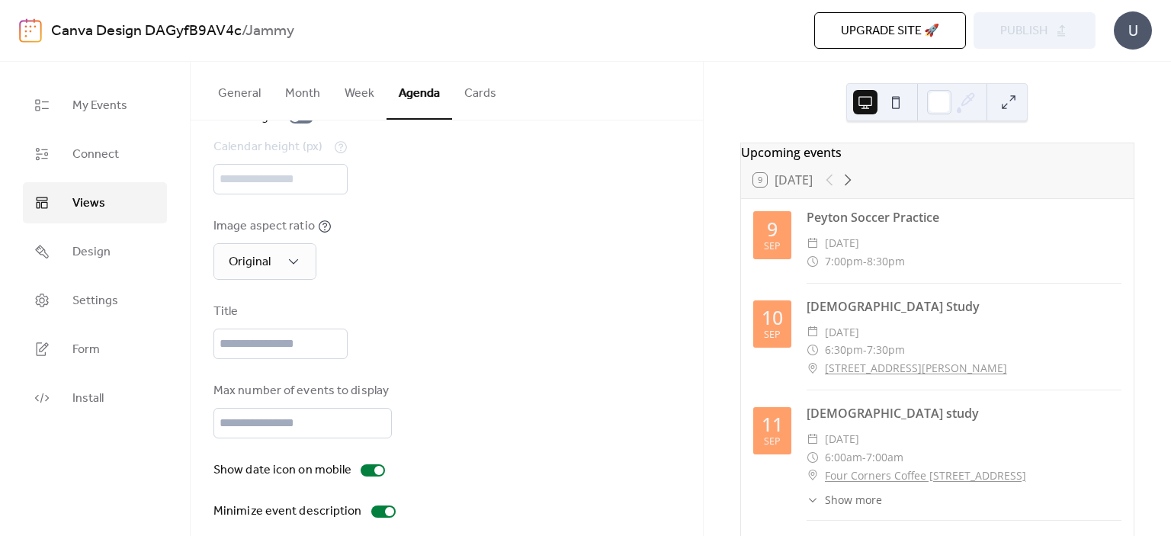
scroll to position [114, 0]
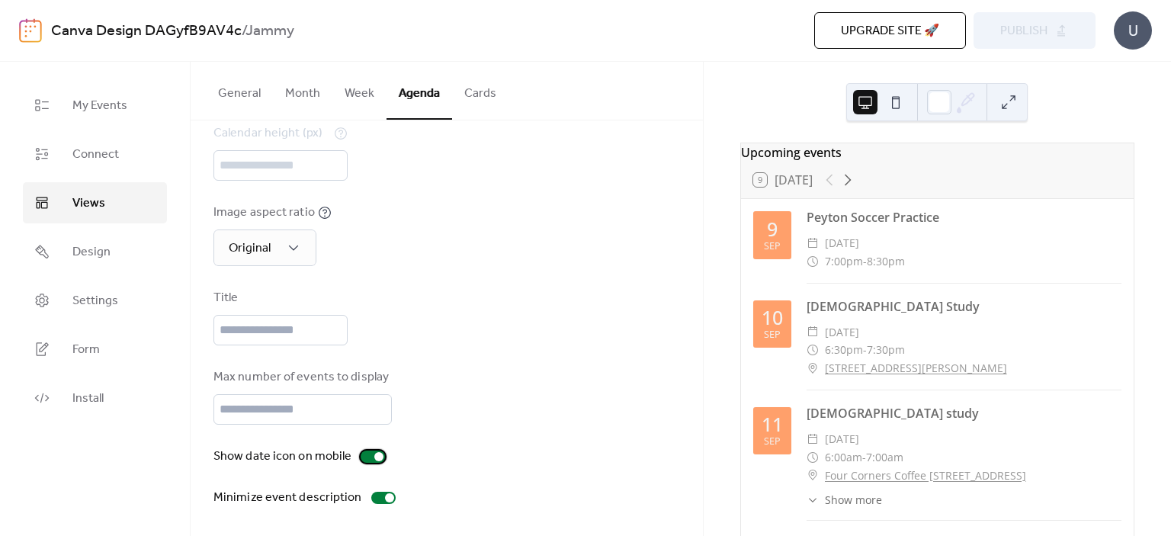
click at [362, 456] on div at bounding box center [373, 457] width 24 height 12
click at [362, 456] on div at bounding box center [366, 456] width 9 height 9
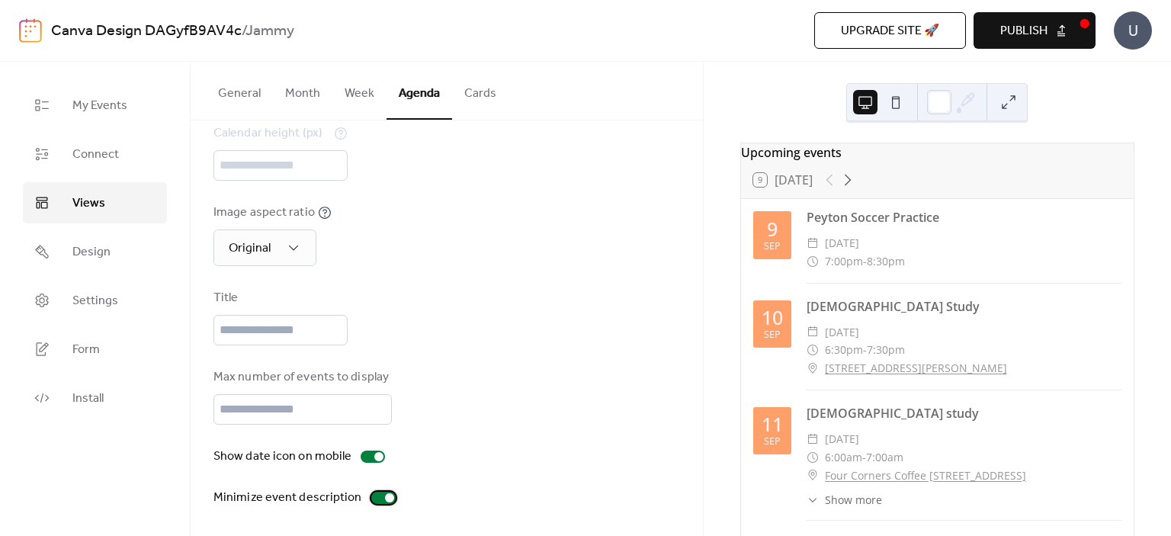
click at [371, 496] on div at bounding box center [383, 498] width 24 height 12
click at [373, 496] on div at bounding box center [377, 497] width 9 height 9
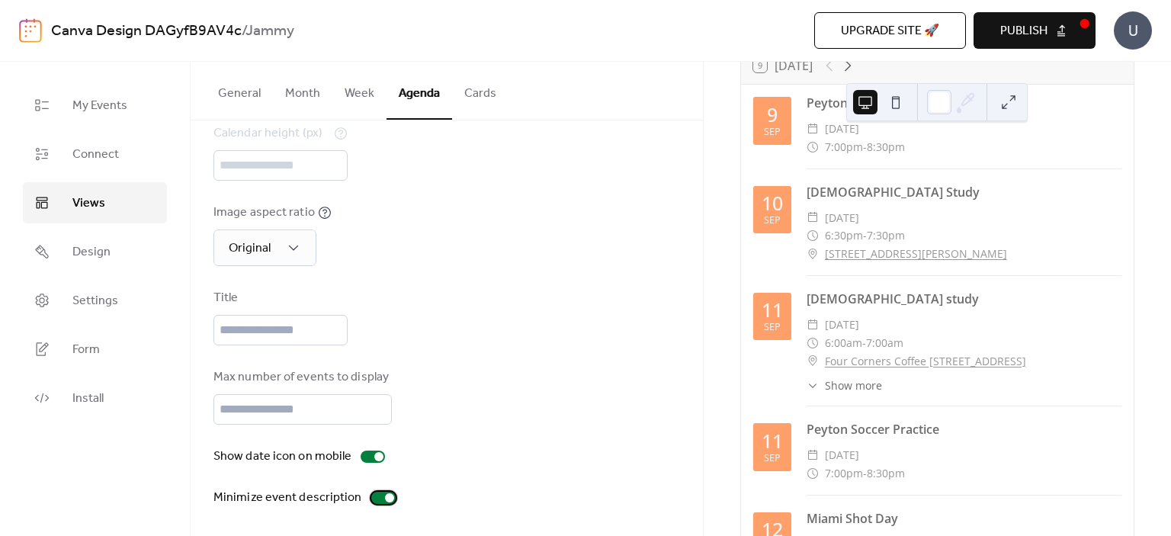
scroll to position [305, 0]
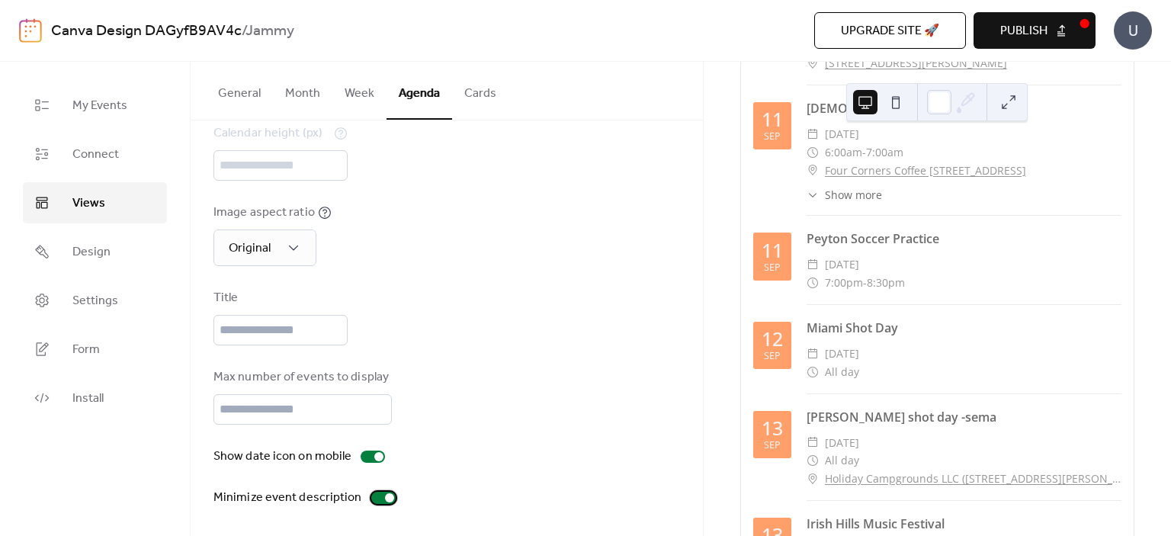
click at [371, 496] on div at bounding box center [383, 498] width 24 height 12
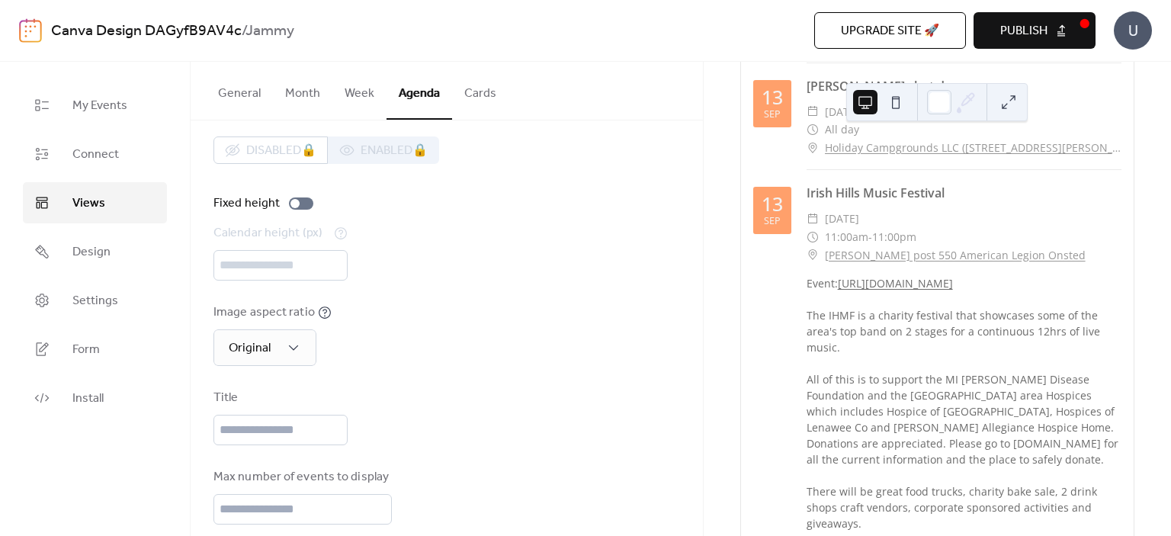
scroll to position [0, 0]
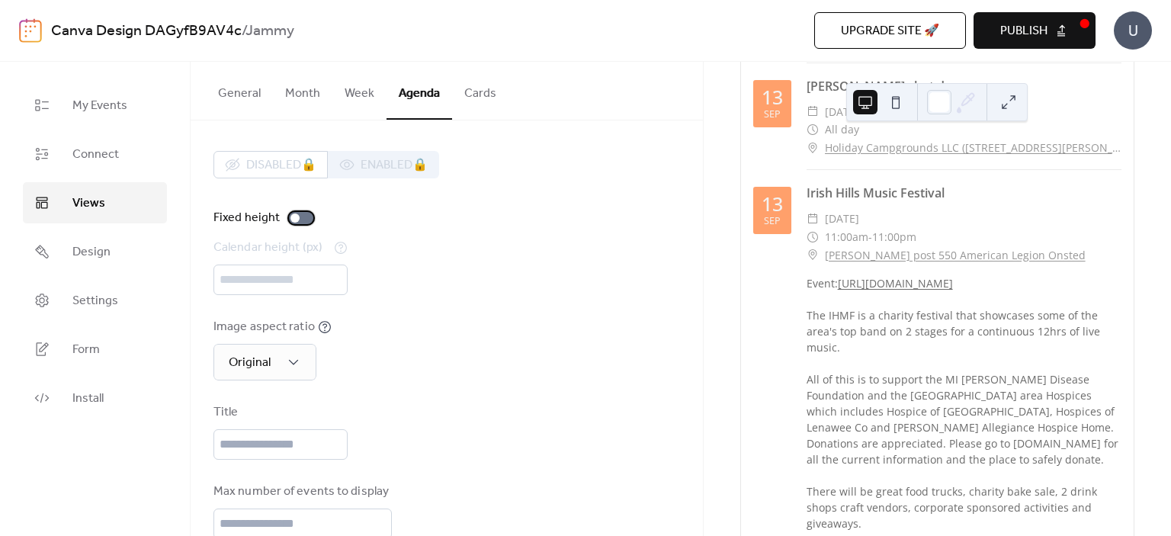
click at [299, 218] on div at bounding box center [301, 218] width 24 height 12
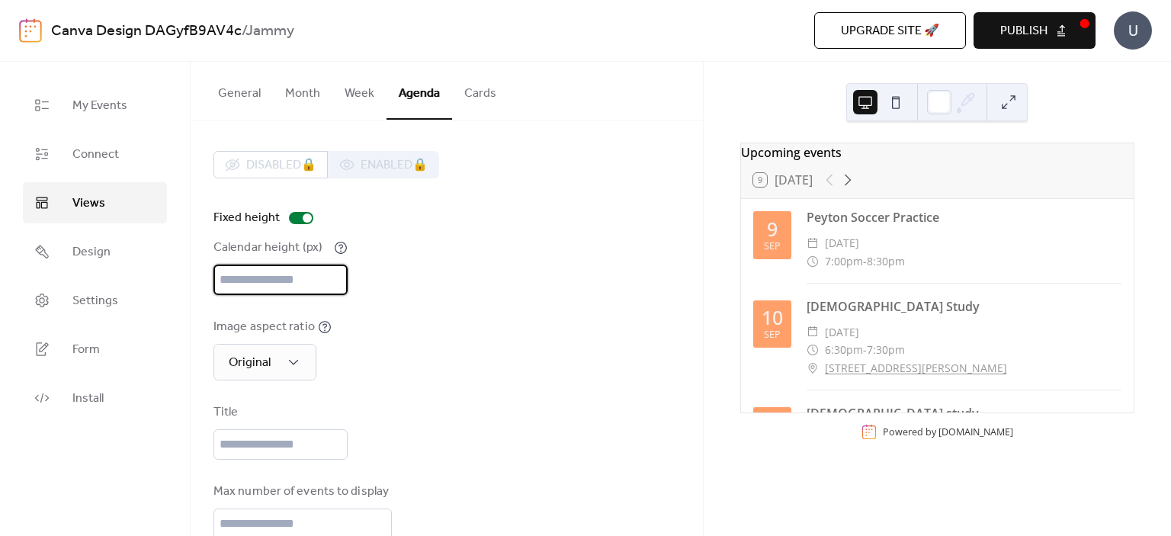
drag, startPoint x: 248, startPoint y: 283, endPoint x: 209, endPoint y: 277, distance: 39.4
click at [209, 277] on div "Disabled 🔒 Enabled 🔒 Fixed height Calendar height (px) *** Image aspect ratio O…" at bounding box center [447, 385] width 512 height 531
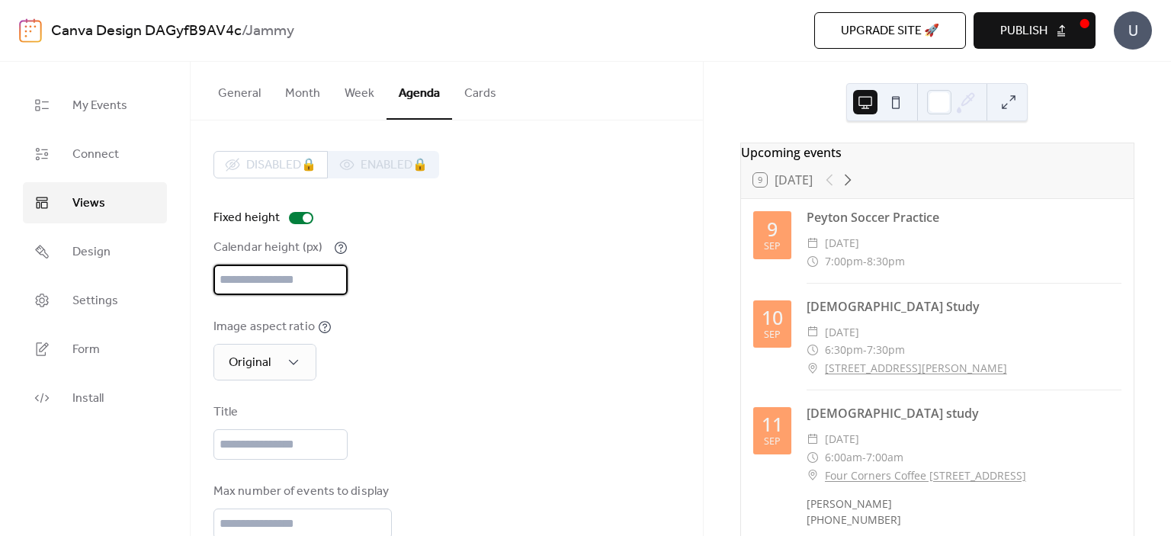
click at [389, 278] on div "Calendar height (px) ****" at bounding box center [446, 267] width 467 height 56
click at [1016, 34] on span "Publish" at bounding box center [1023, 31] width 47 height 18
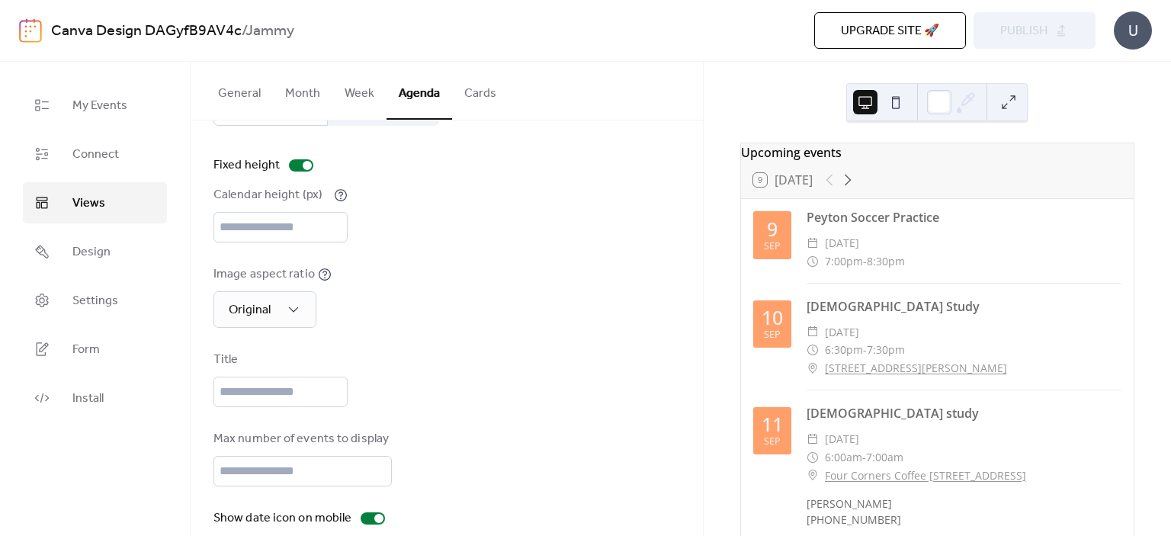
scroll to position [114, 0]
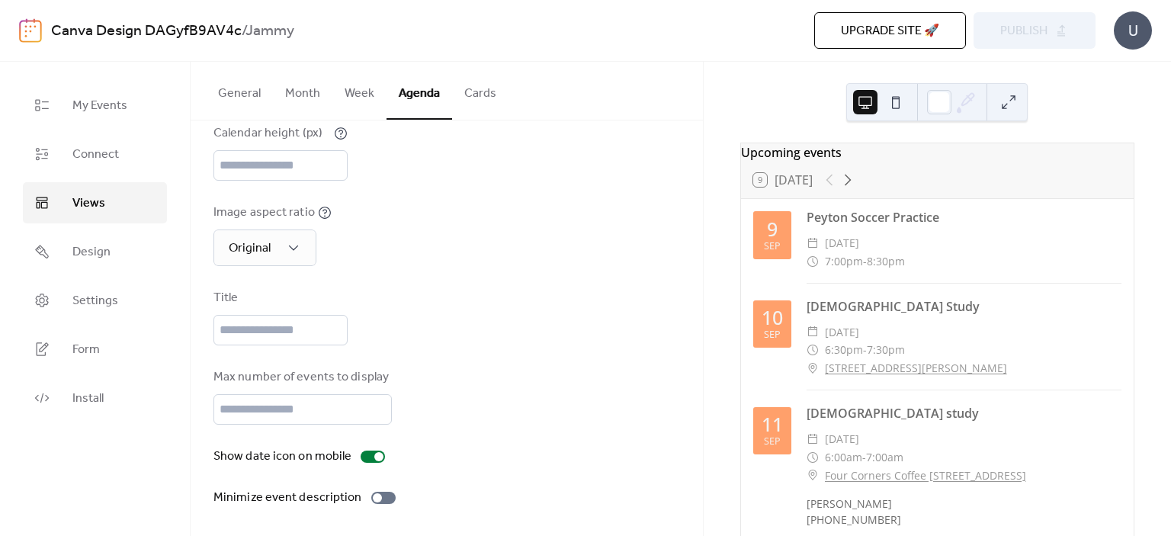
click at [550, 243] on div "Image aspect ratio Original" at bounding box center [446, 235] width 467 height 63
click at [891, 103] on button at bounding box center [896, 102] width 24 height 24
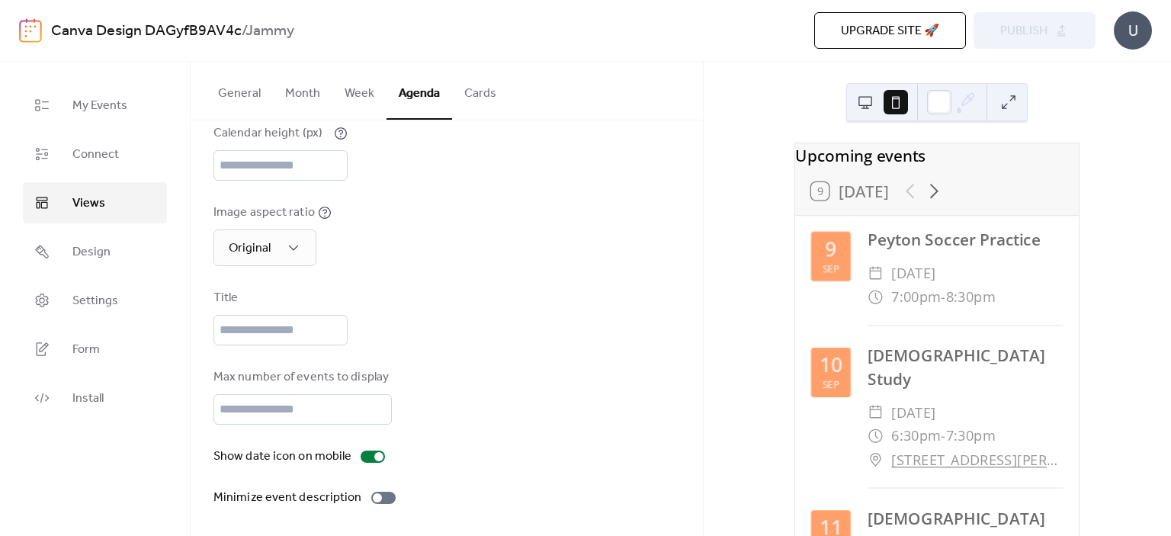
scroll to position [0, 0]
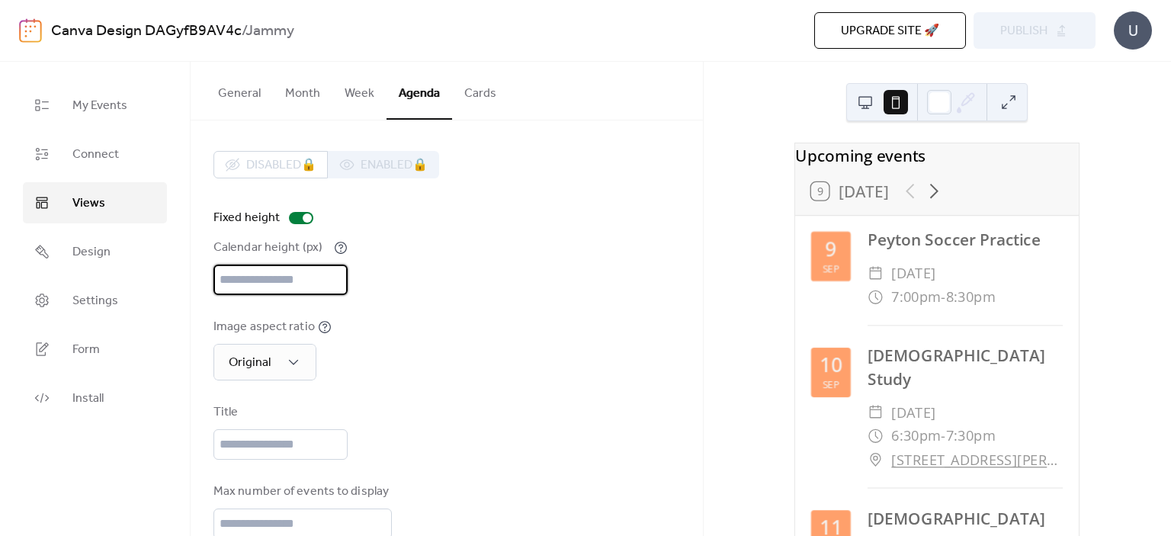
drag, startPoint x: 249, startPoint y: 278, endPoint x: 175, endPoint y: 278, distance: 74.7
click at [175, 278] on div "My Events Connect Views Design Settings Form Install Views General Month Week A…" at bounding box center [585, 299] width 1171 height 474
type input "***"
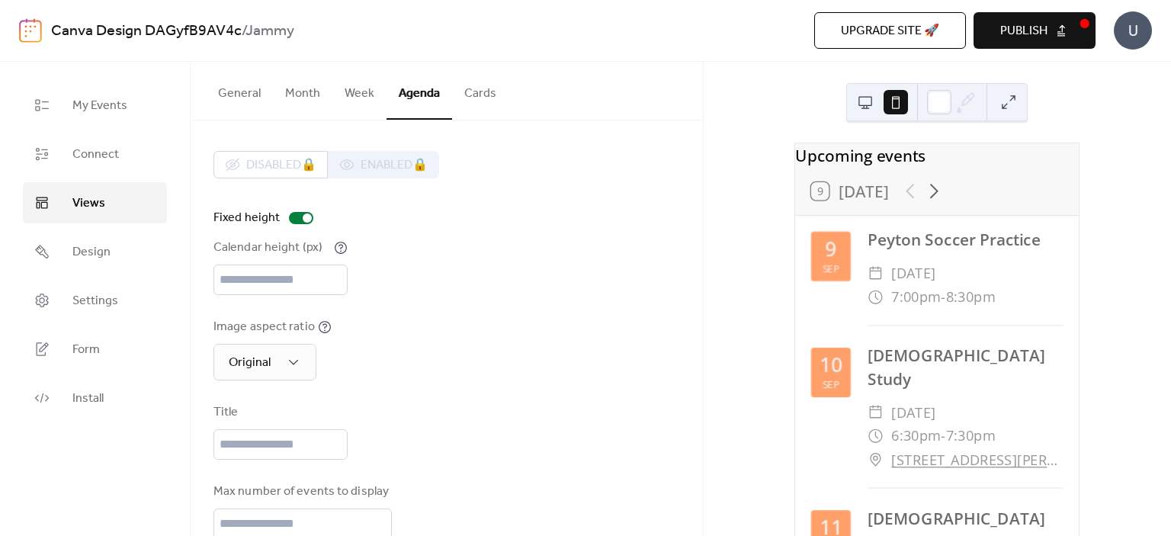
click at [576, 303] on div "Disabled 🔒 Enabled 🔒 Fixed height Calendar height (px) *** Image aspect ratio O…" at bounding box center [446, 386] width 467 height 470
click at [1006, 34] on span "Publish" at bounding box center [1023, 31] width 47 height 18
click at [1013, 104] on button at bounding box center [1009, 102] width 24 height 24
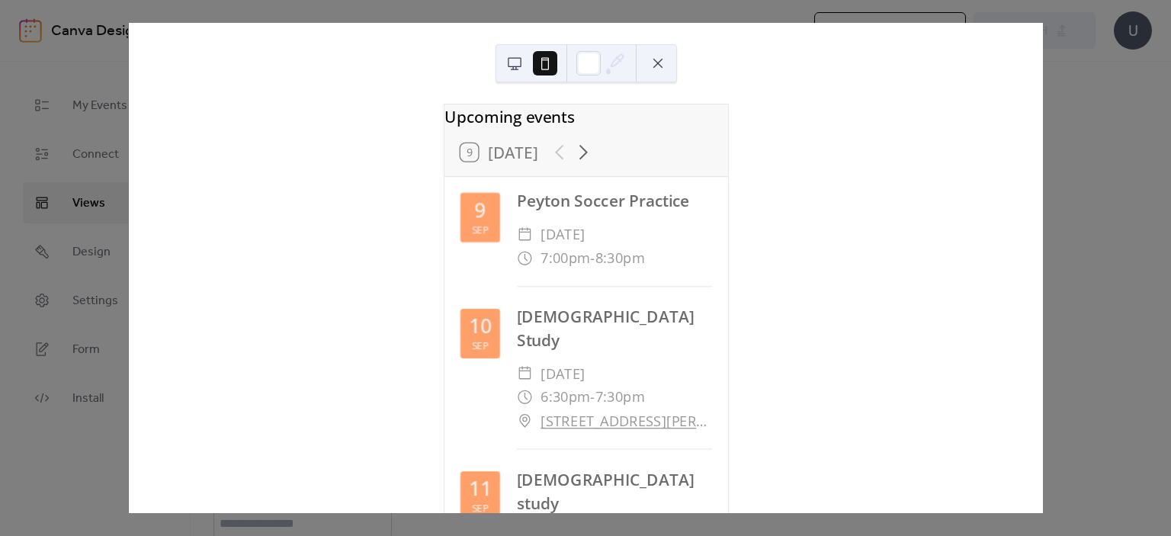
click at [652, 63] on button at bounding box center [658, 63] width 24 height 24
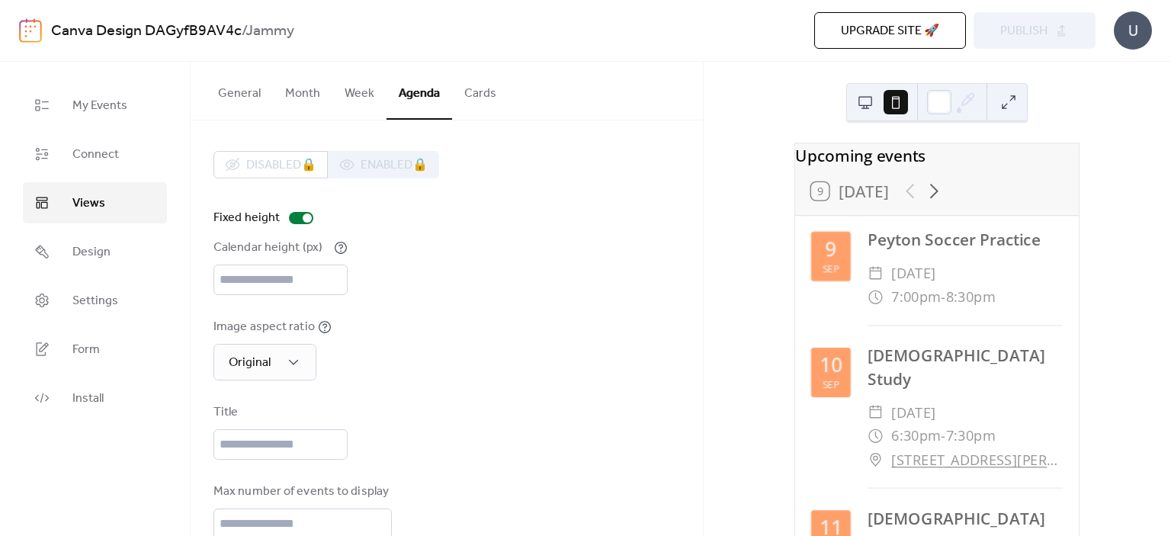
click at [794, 128] on div "Upcoming events 9 Today 9 Sep Peyton Soccer Practice ​ Tuesday, September 9, 20…" at bounding box center [937, 299] width 467 height 474
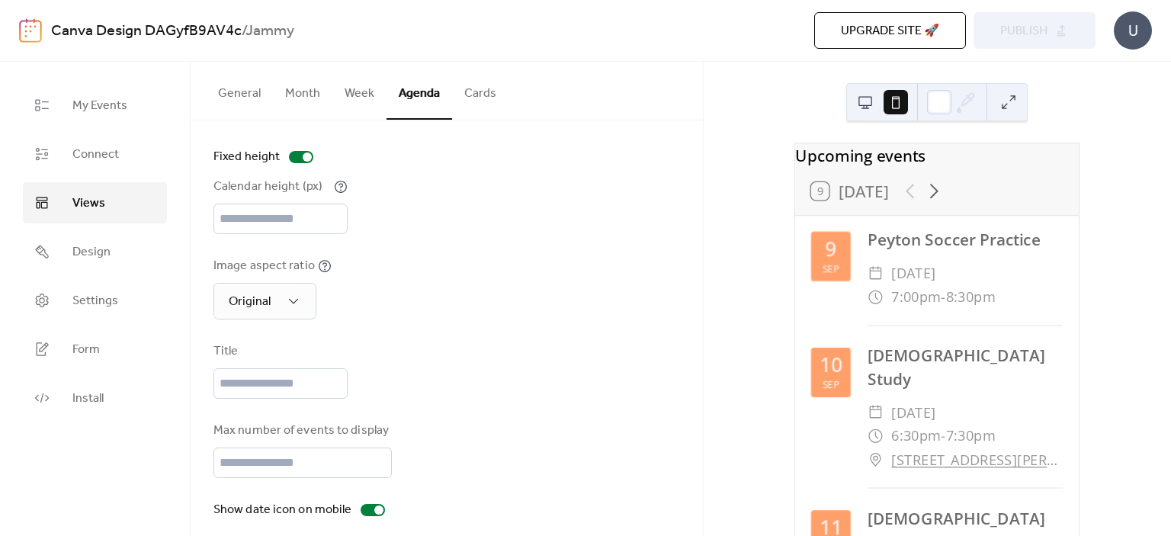
scroll to position [114, 0]
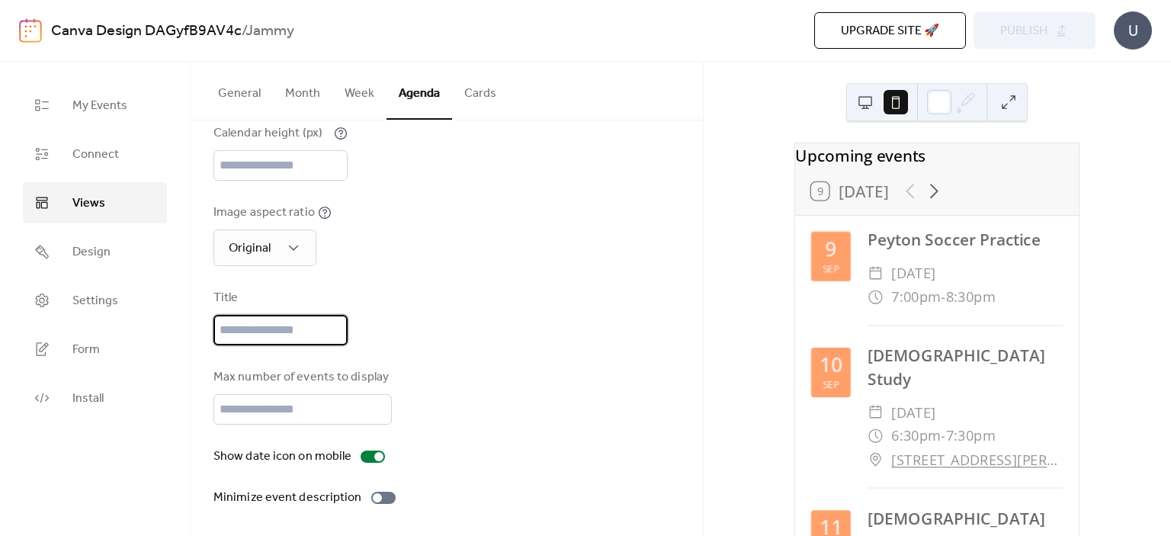
click at [229, 326] on input "text" at bounding box center [280, 330] width 134 height 30
type input "*"
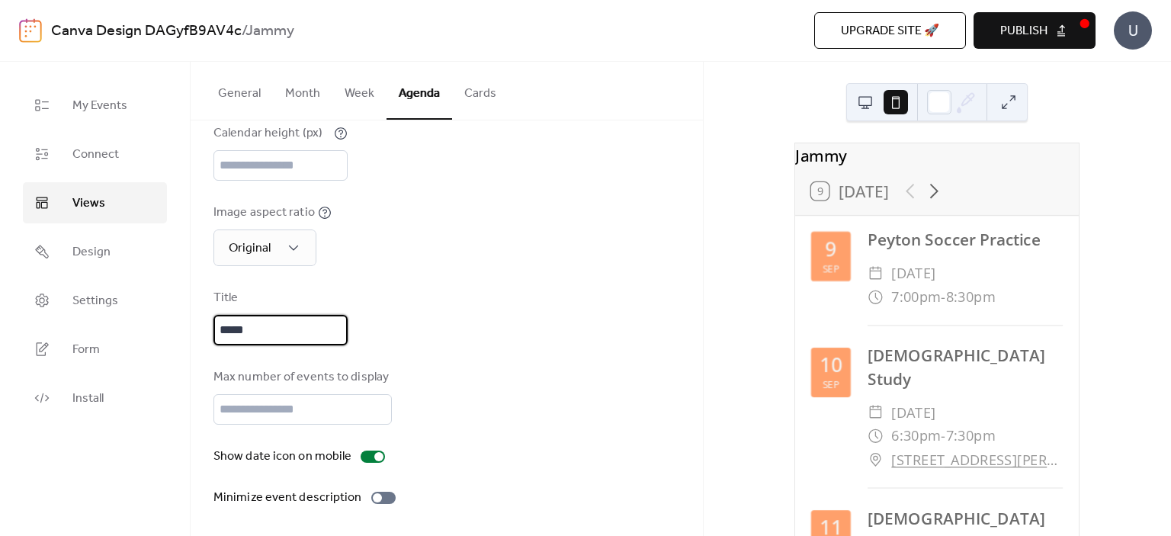
type input "*****"
click at [531, 401] on div "Max number of events to display **" at bounding box center [446, 396] width 467 height 56
click at [1013, 39] on span "Publish" at bounding box center [1023, 31] width 47 height 18
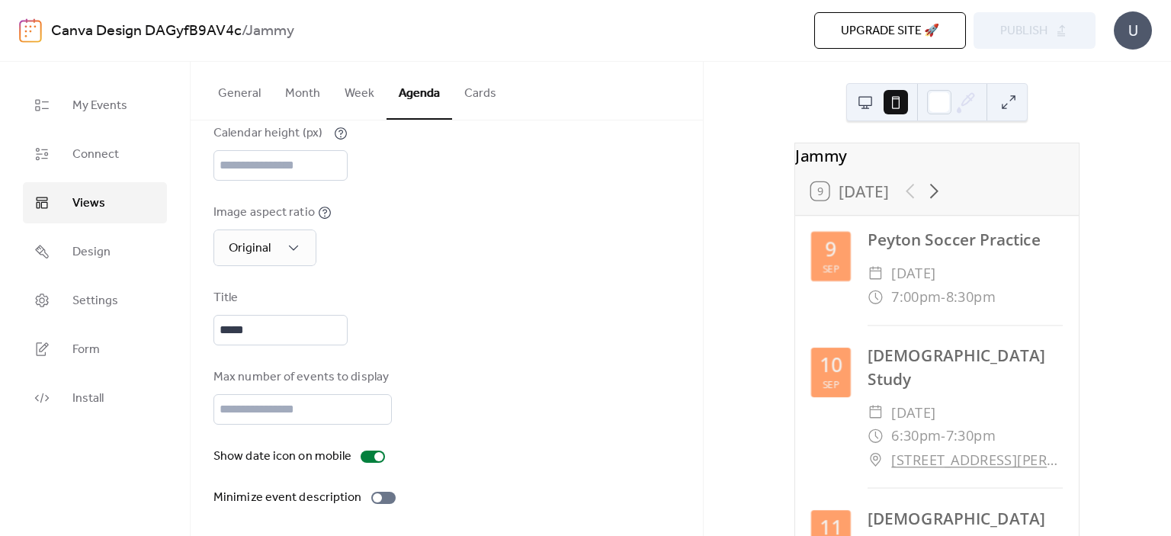
click at [871, 102] on button at bounding box center [865, 102] width 24 height 24
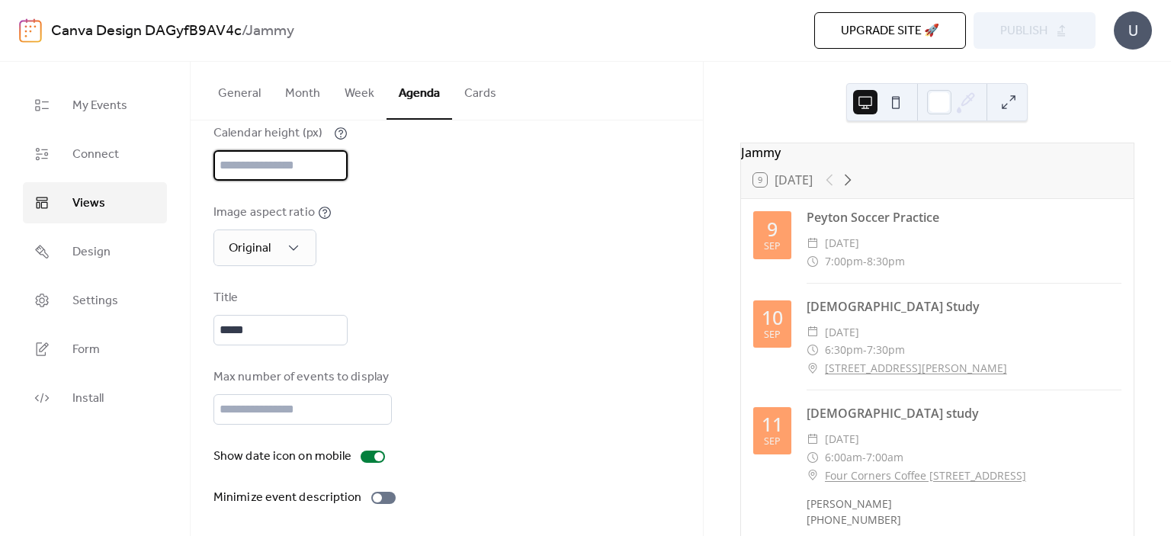
scroll to position [2, 0]
drag, startPoint x: 245, startPoint y: 164, endPoint x: 191, endPoint y: 169, distance: 53.6
click at [191, 169] on div "Disabled 🔒 Enabled 🔒 Fixed height Calendar height (px) *** Image aspect ratio O…" at bounding box center [447, 271] width 512 height 531
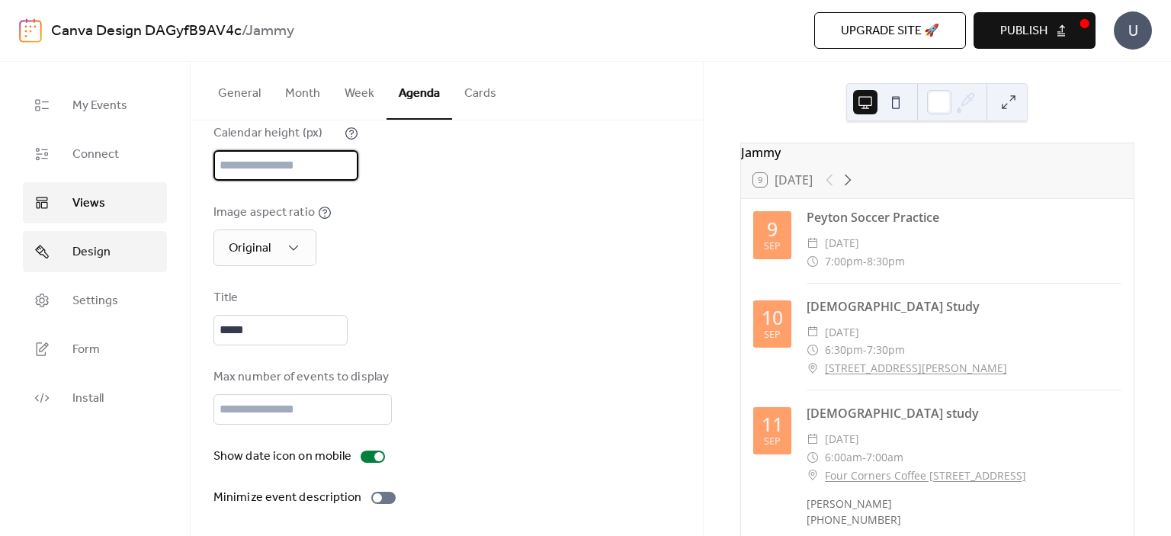
type input "***"
click at [101, 268] on link "Design" at bounding box center [95, 251] width 144 height 41
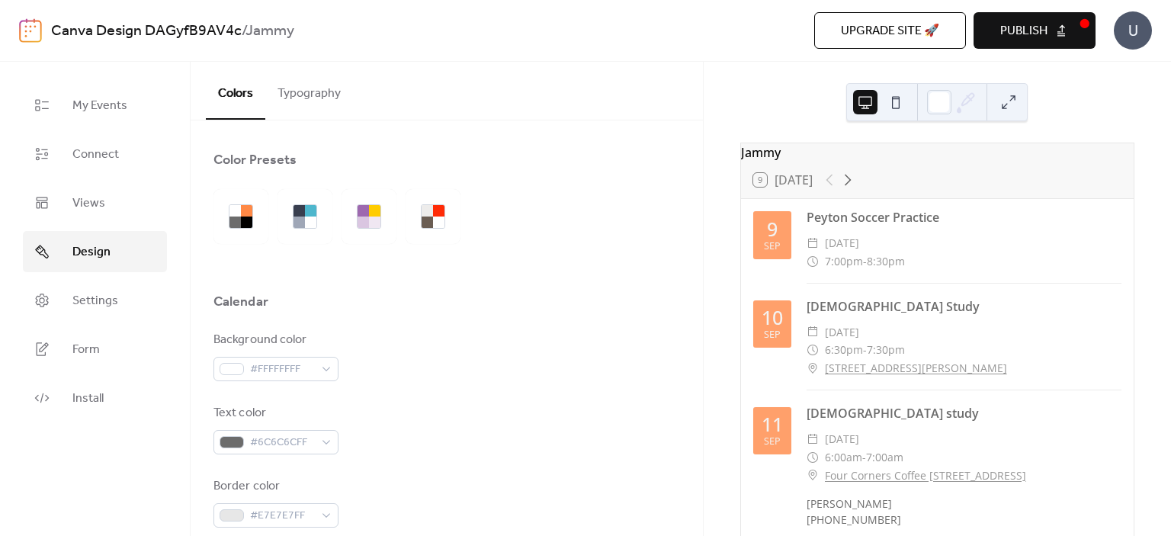
click at [319, 87] on button "Typography" at bounding box center [309, 90] width 88 height 56
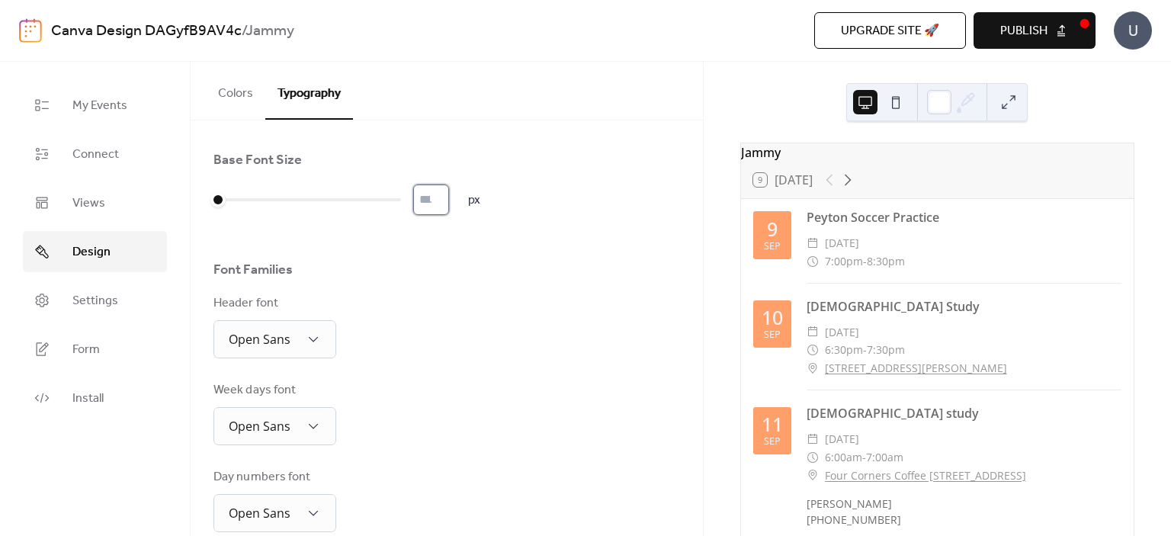
click at [448, 194] on input "*" at bounding box center [431, 200] width 36 height 30
click at [448, 194] on input "**" at bounding box center [431, 200] width 36 height 30
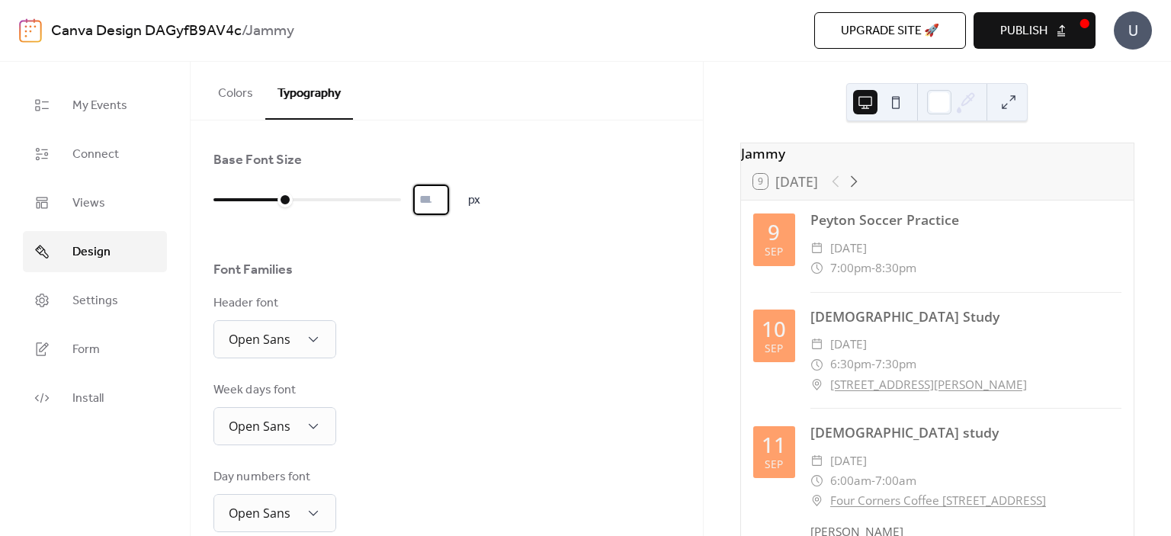
click at [448, 194] on input "**" at bounding box center [431, 200] width 36 height 30
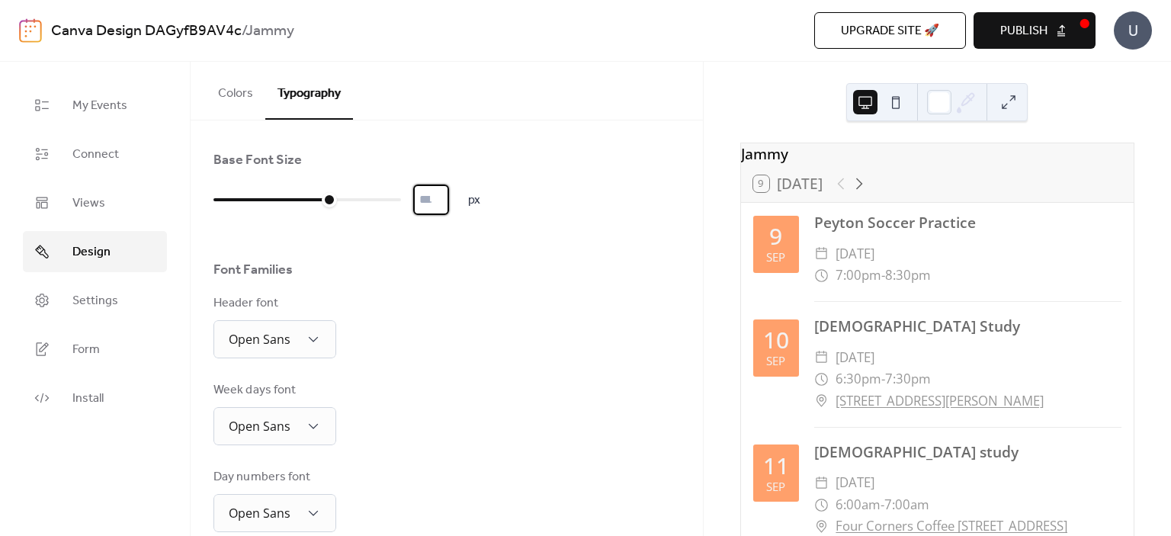
click at [448, 194] on input "**" at bounding box center [431, 200] width 36 height 30
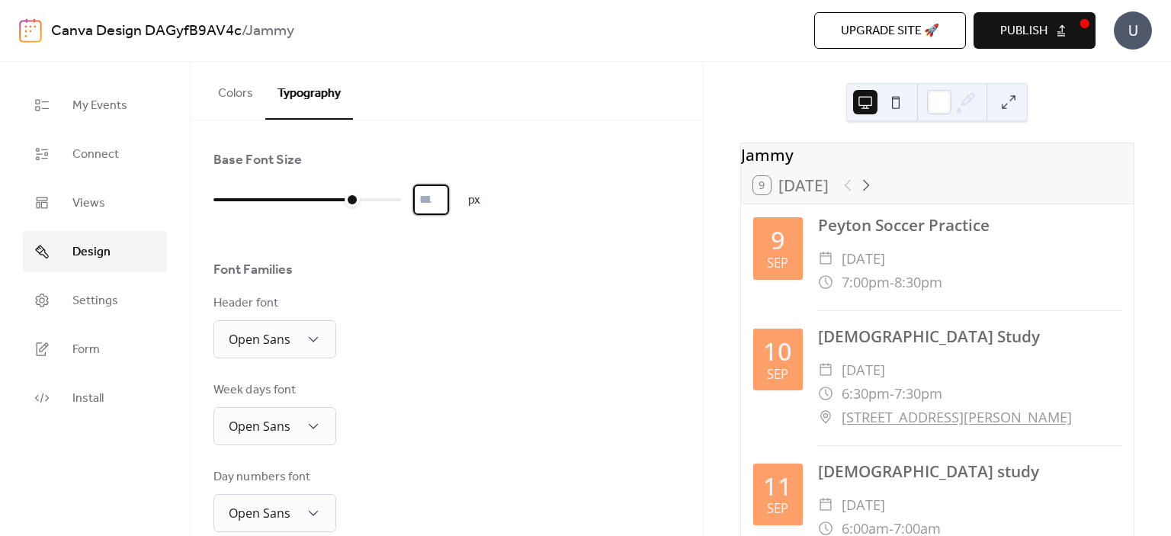
click at [448, 194] on input "**" at bounding box center [431, 200] width 36 height 30
type input "**"
click at [448, 194] on input "**" at bounding box center [431, 200] width 36 height 30
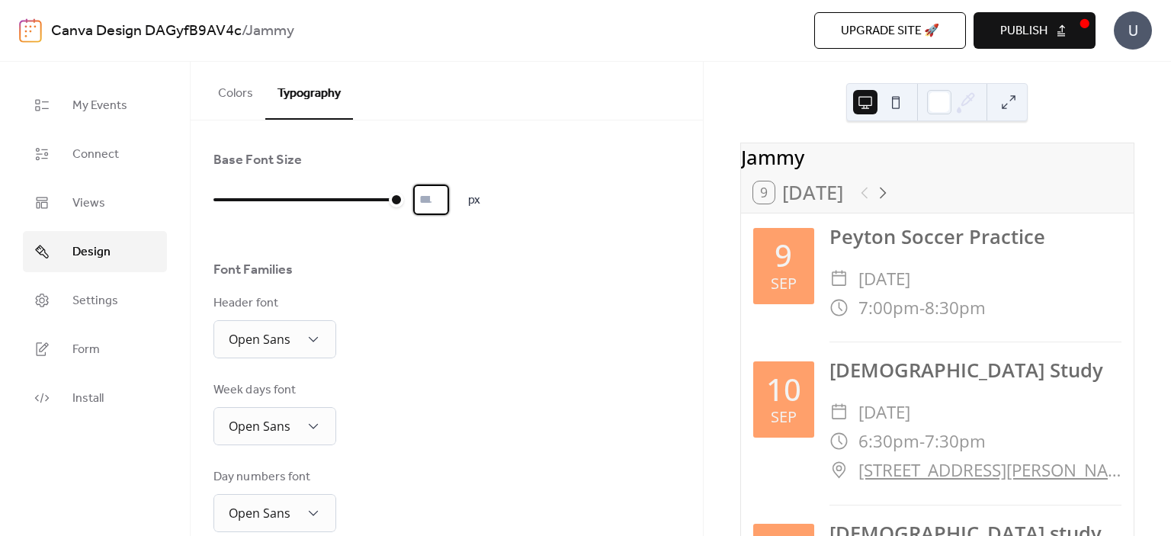
click at [448, 194] on input "**" at bounding box center [431, 200] width 36 height 30
click at [542, 153] on div "Base Font Size" at bounding box center [446, 164] width 467 height 26
click at [1022, 23] on span "Publish" at bounding box center [1023, 31] width 47 height 18
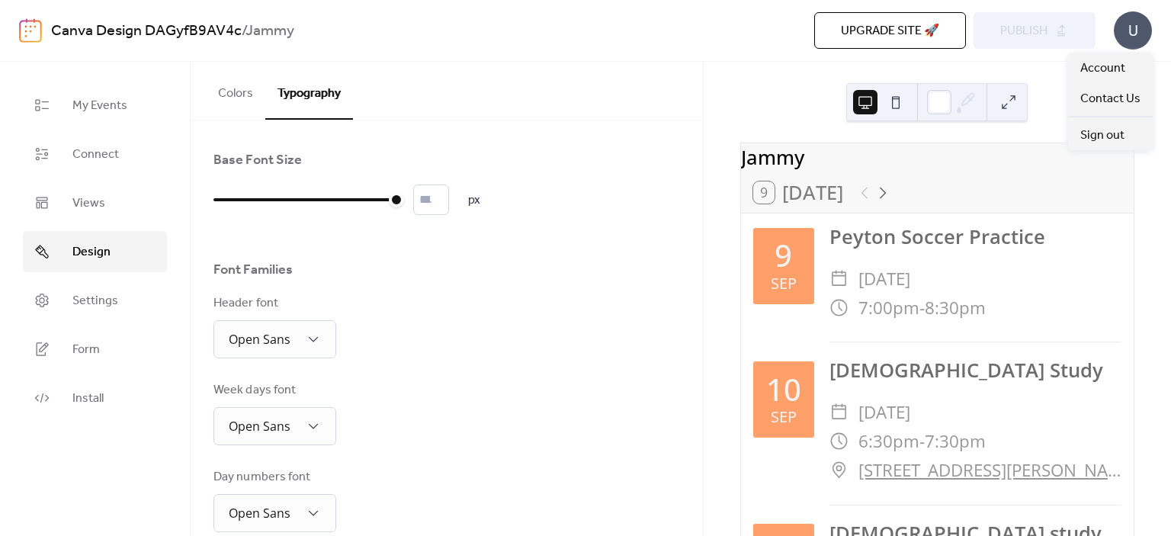
click at [1132, 37] on div "U" at bounding box center [1133, 30] width 38 height 38
click at [1118, 63] on span "Account" at bounding box center [1102, 68] width 45 height 18
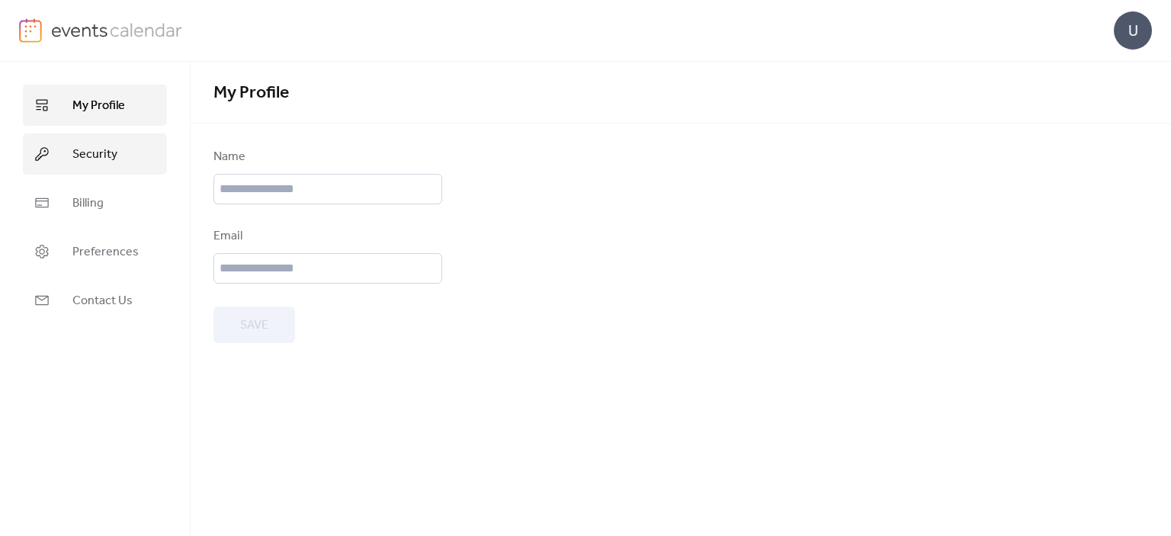
click at [76, 163] on span "Security" at bounding box center [94, 155] width 45 height 18
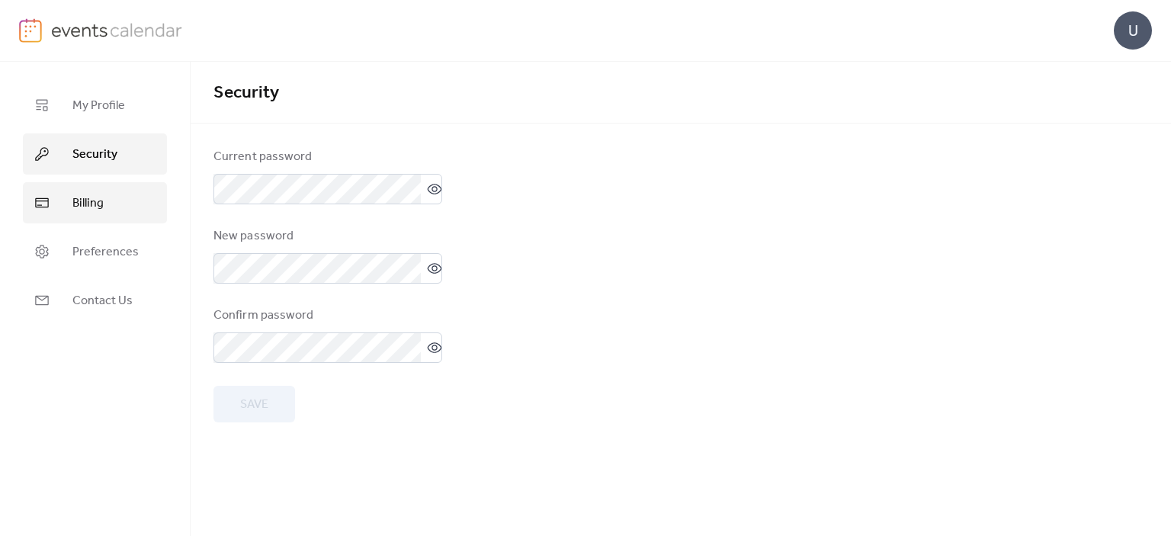
click at [78, 201] on span "Billing" at bounding box center [87, 203] width 31 height 18
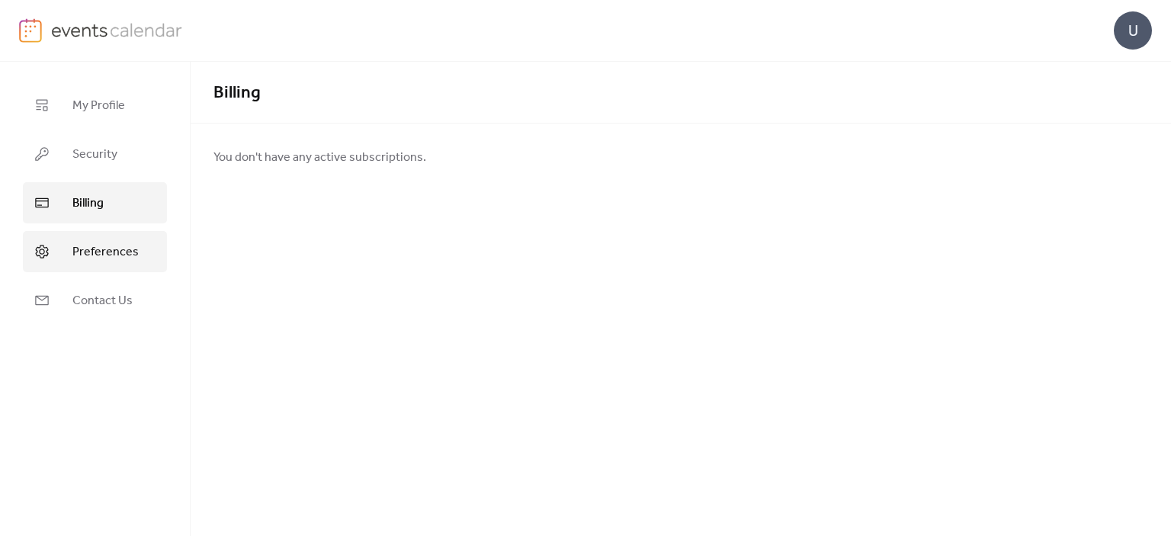
click at [88, 250] on span "Preferences" at bounding box center [105, 252] width 66 height 18
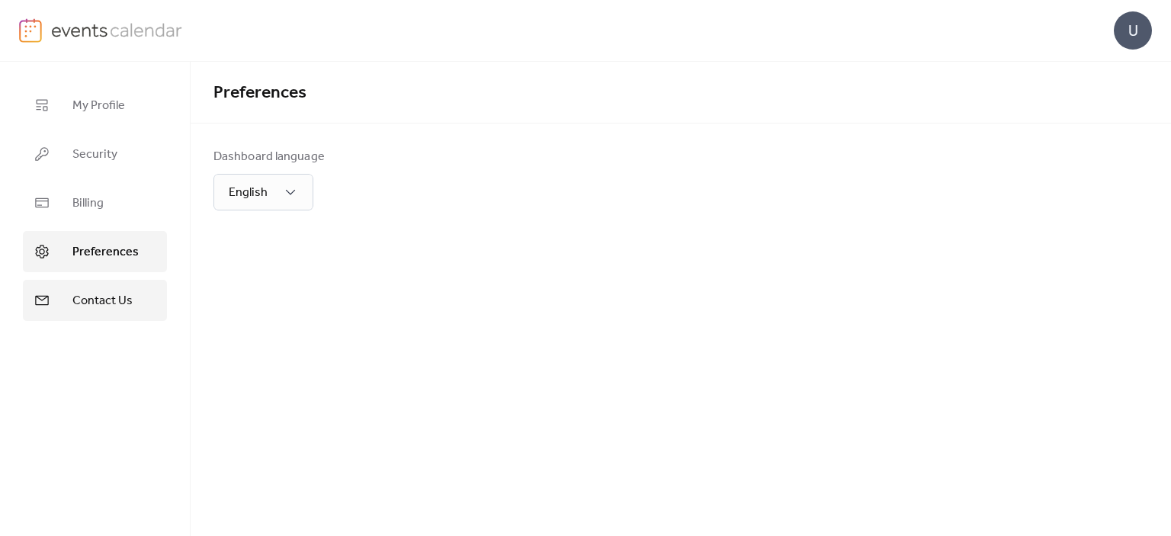
click at [91, 301] on span "Contact Us" at bounding box center [102, 301] width 60 height 18
